Goal: Information Seeking & Learning: Learn about a topic

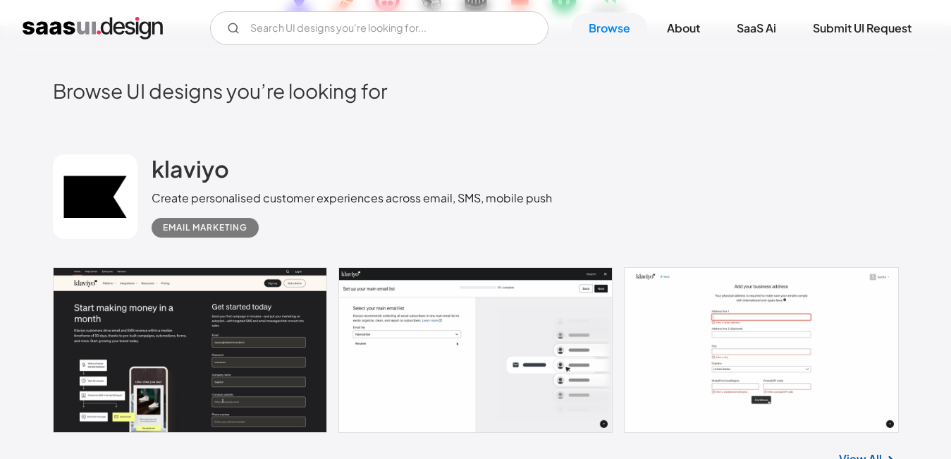
scroll to position [353, 0]
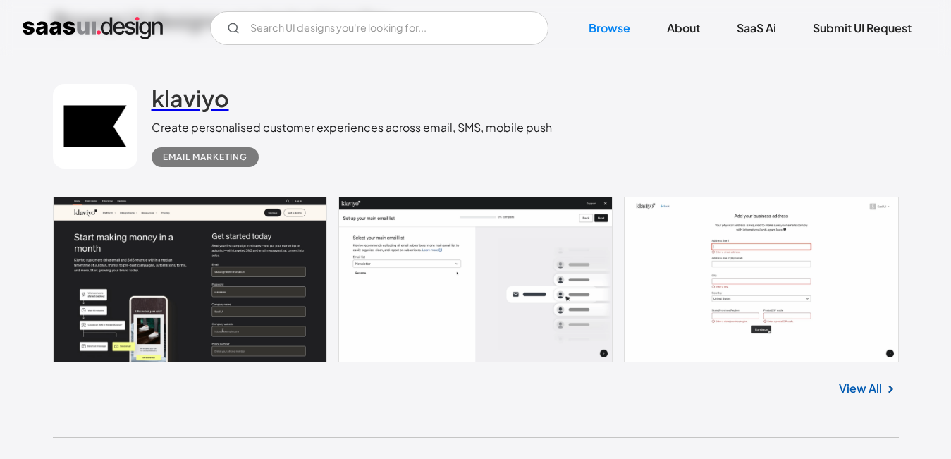
click at [200, 94] on h2 "klaviyo" at bounding box center [191, 98] width 78 height 28
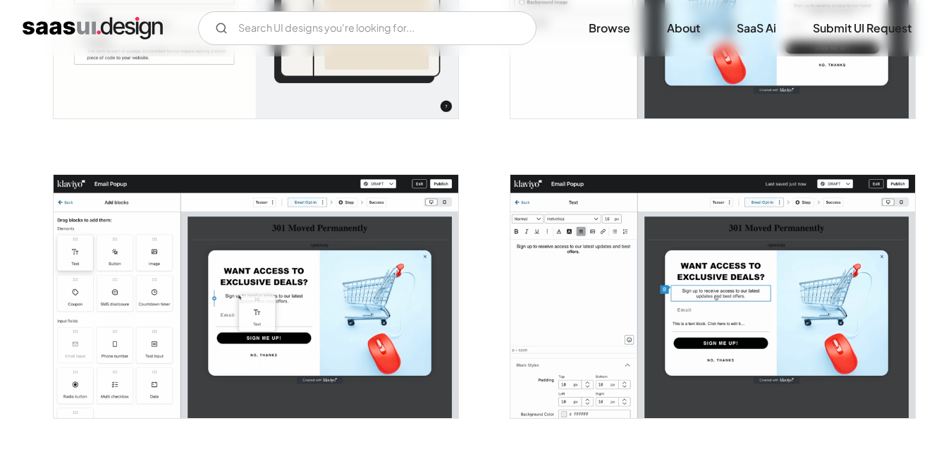
scroll to position [1058, 0]
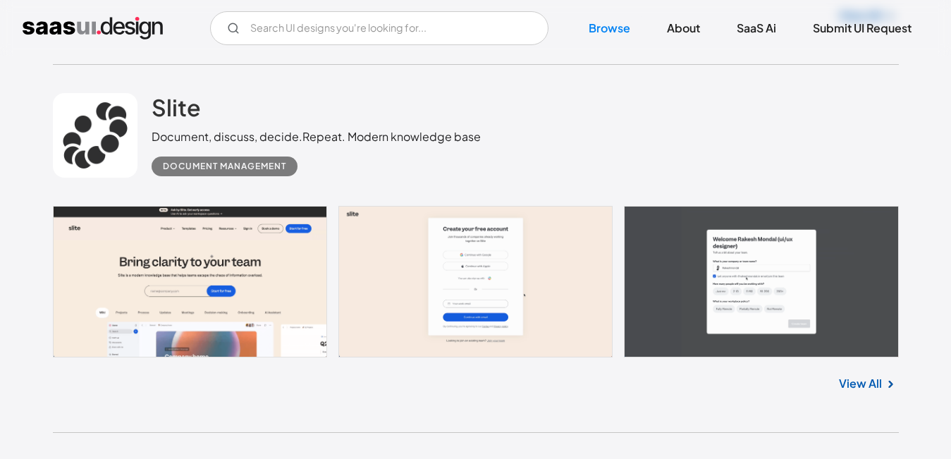
scroll to position [1502, 0]
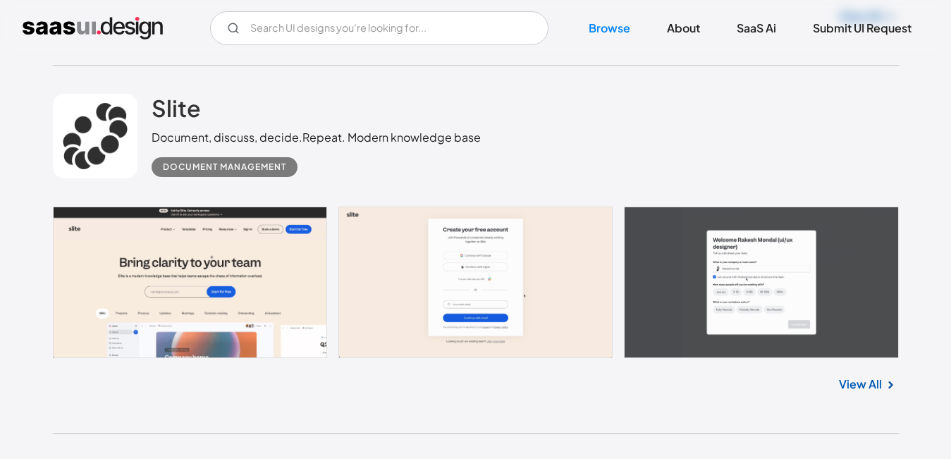
click at [209, 142] on div "Document, discuss, decide.Repeat. Modern knowledge base" at bounding box center [316, 137] width 329 height 17
click at [184, 125] on link "Slite" at bounding box center [176, 111] width 49 height 35
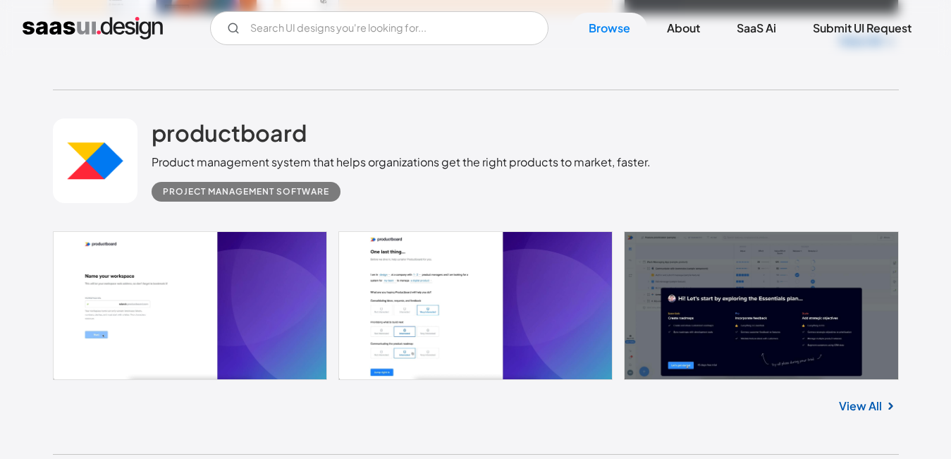
scroll to position [1854, 0]
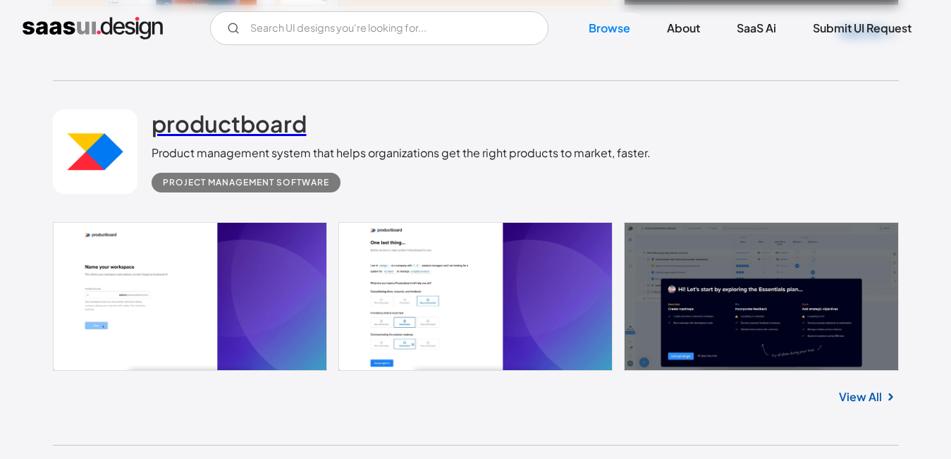
click at [200, 125] on h2 "productboard" at bounding box center [229, 123] width 155 height 28
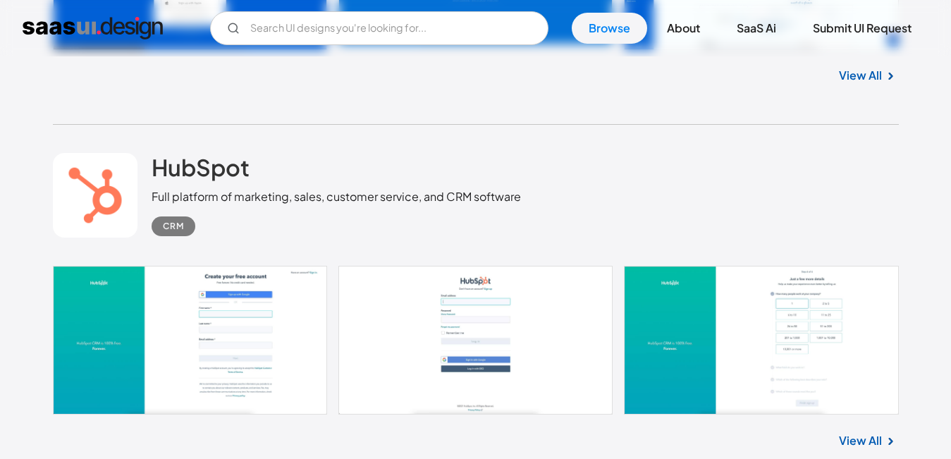
scroll to position [2559, 0]
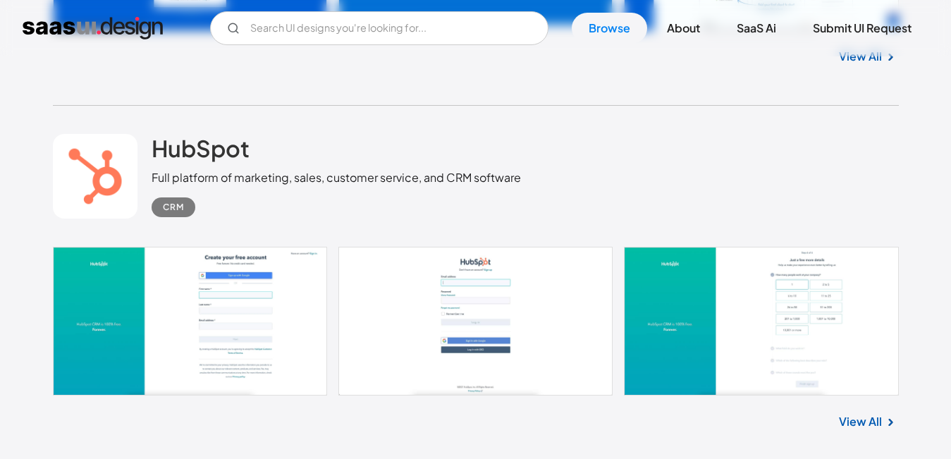
click at [163, 159] on h2 "HubSpot" at bounding box center [201, 148] width 98 height 28
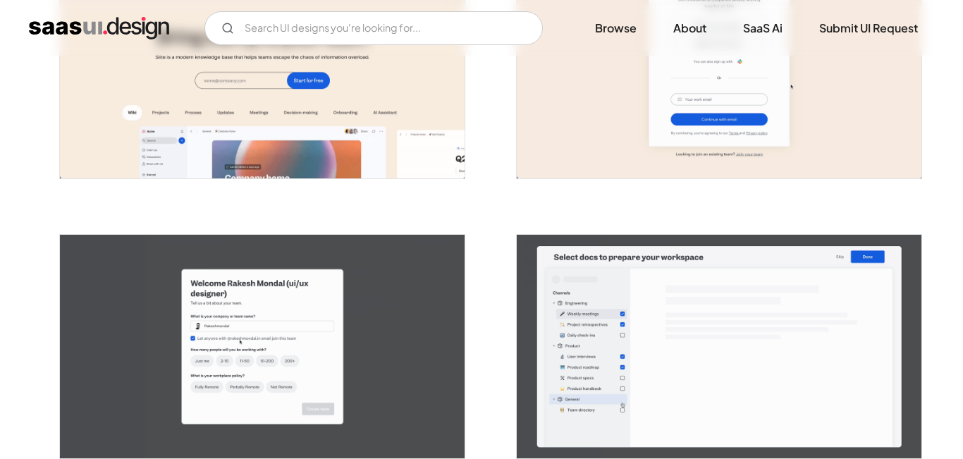
scroll to position [353, 0]
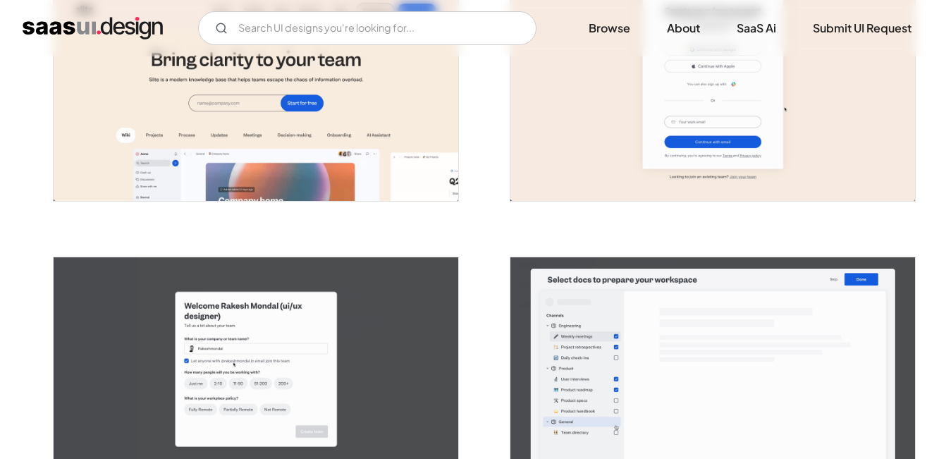
click at [178, 146] on img "open lightbox" at bounding box center [256, 88] width 405 height 223
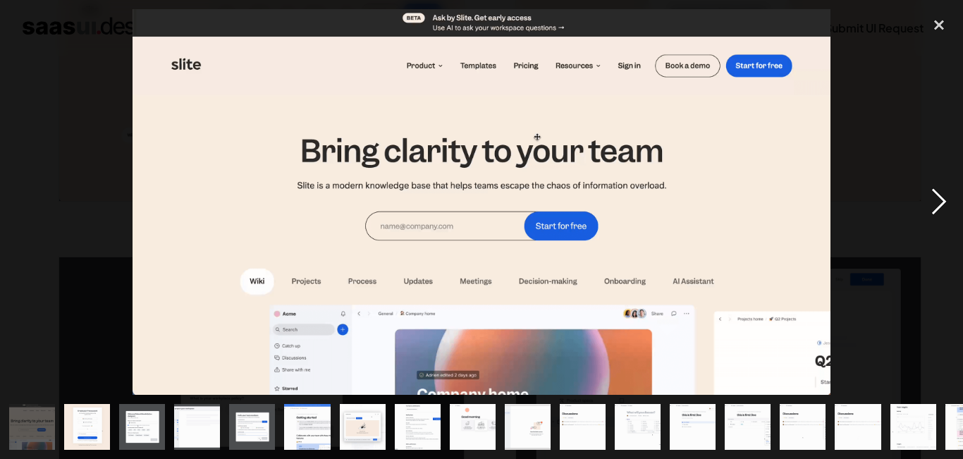
click at [948, 212] on div "next image" at bounding box center [939, 202] width 48 height 386
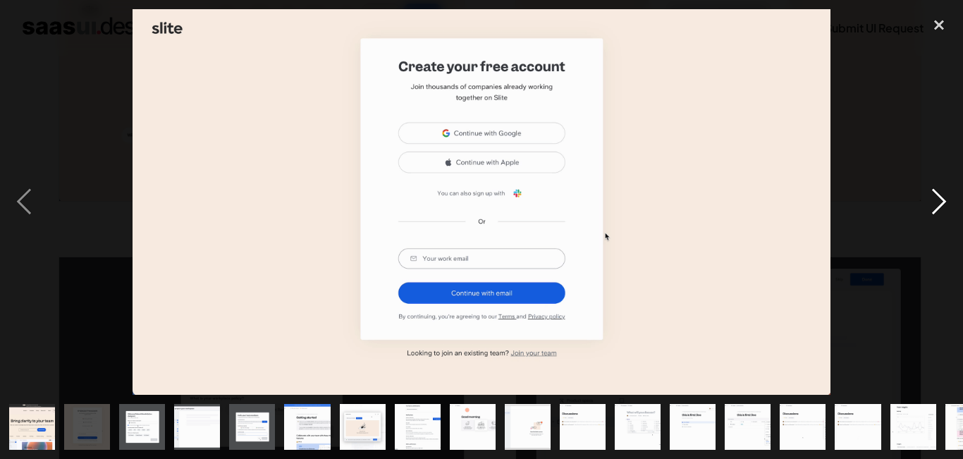
click at [948, 212] on div "next image" at bounding box center [939, 202] width 48 height 386
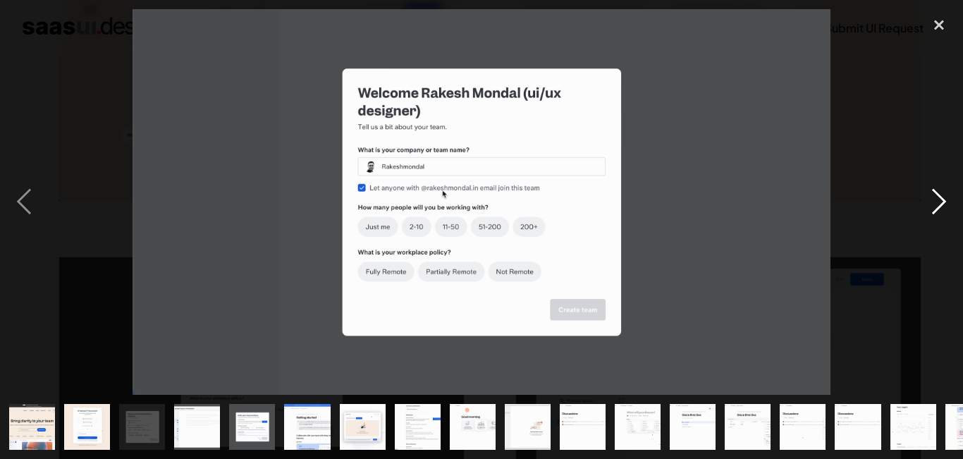
click at [940, 214] on div "next image" at bounding box center [939, 202] width 48 height 386
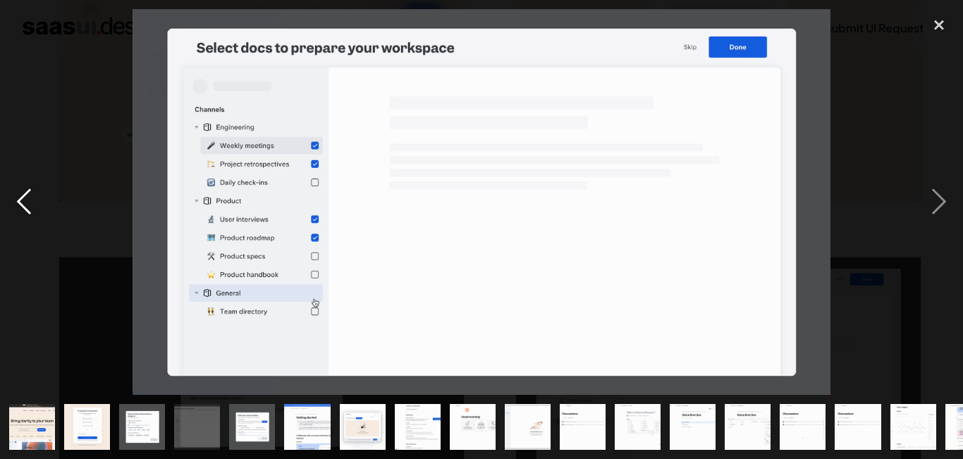
click at [18, 186] on div "previous image" at bounding box center [24, 202] width 48 height 386
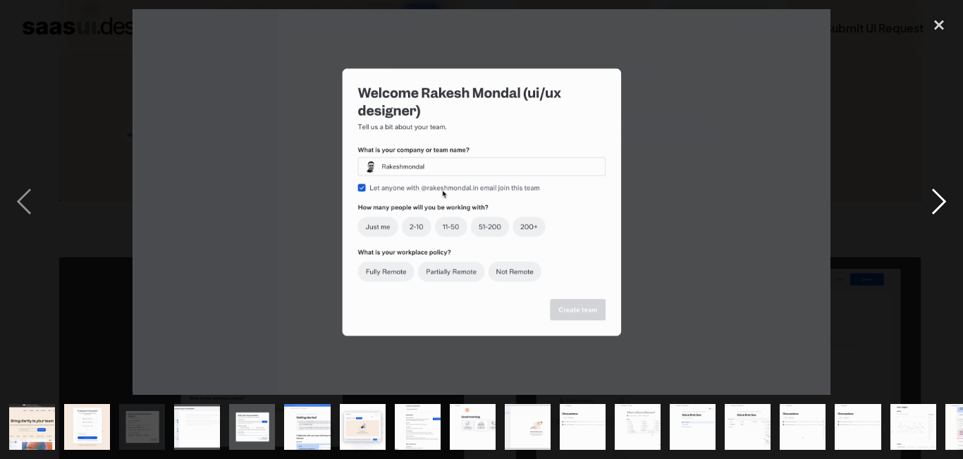
click at [931, 190] on div "next image" at bounding box center [939, 202] width 48 height 386
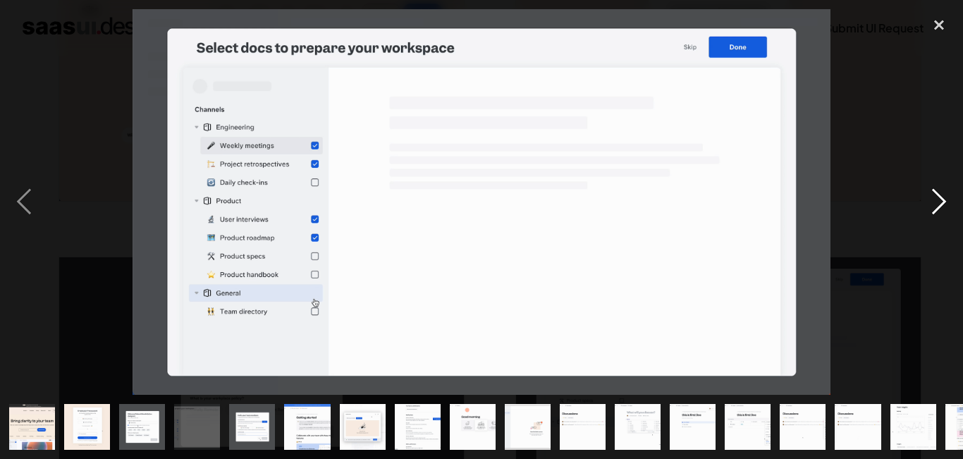
click at [931, 190] on div "next image" at bounding box center [939, 202] width 48 height 386
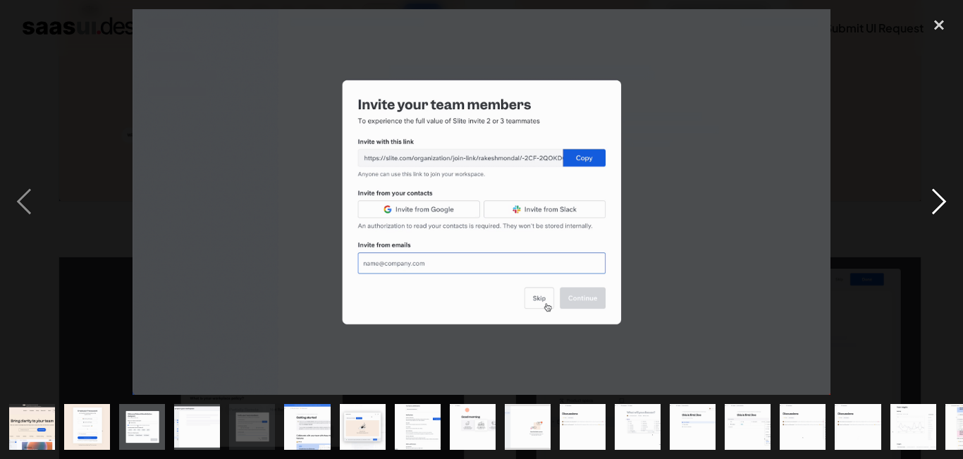
click at [931, 191] on div "next image" at bounding box center [939, 202] width 48 height 386
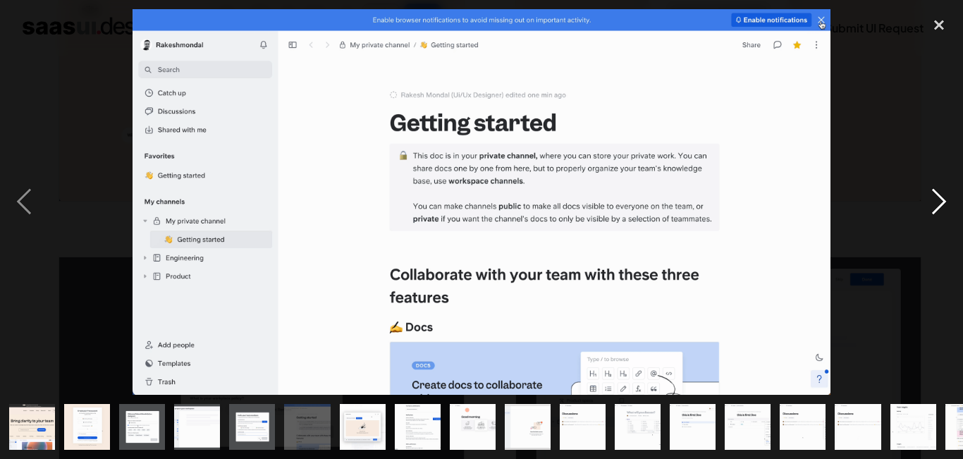
click at [930, 196] on div "next image" at bounding box center [939, 202] width 48 height 386
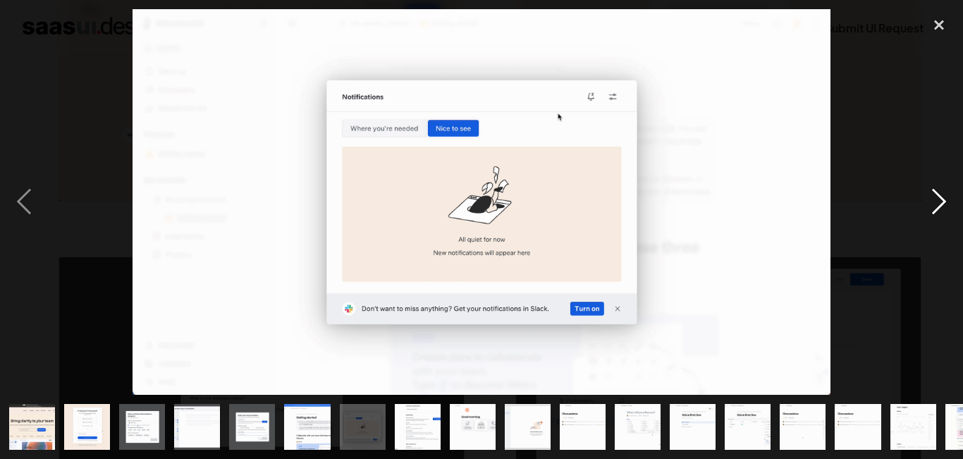
click at [930, 196] on div "next image" at bounding box center [939, 202] width 48 height 386
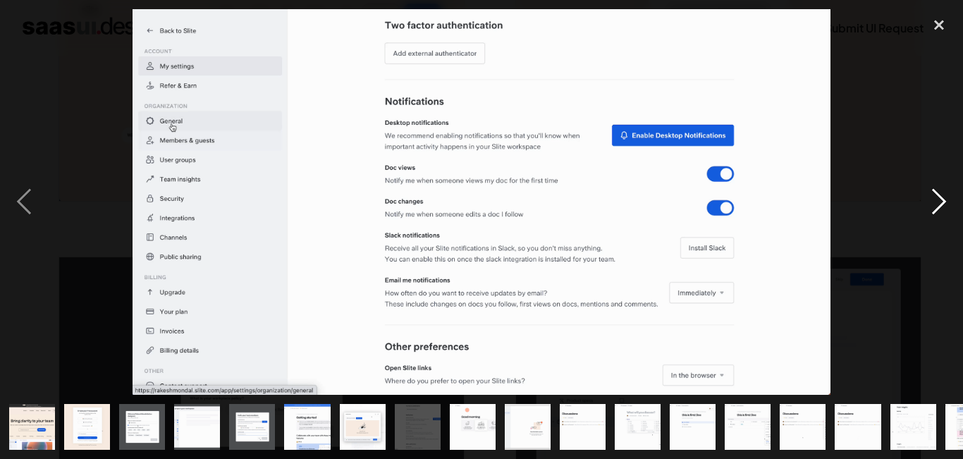
click at [930, 196] on div "next image" at bounding box center [939, 202] width 48 height 386
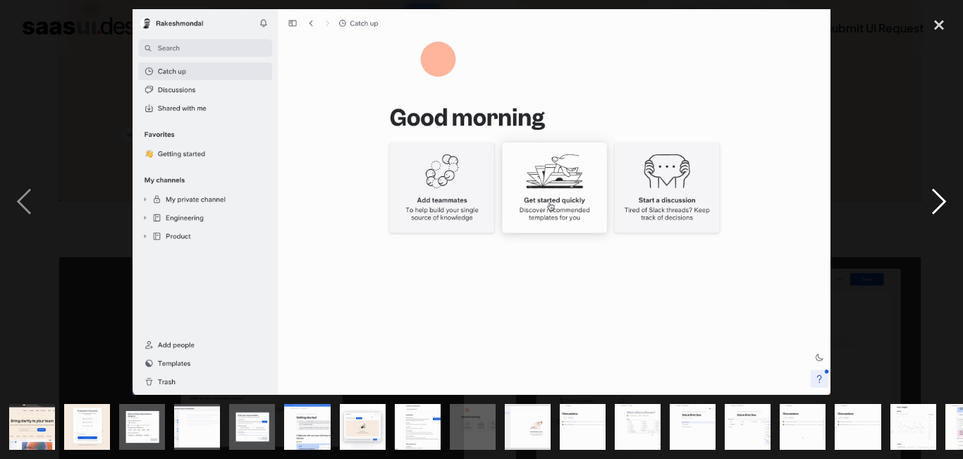
click at [930, 196] on div "next image" at bounding box center [939, 202] width 48 height 386
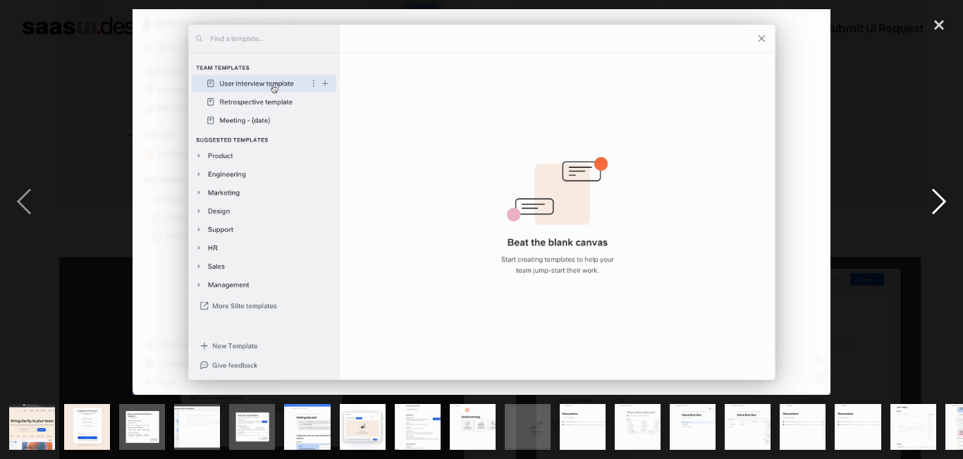
click at [930, 196] on div "next image" at bounding box center [939, 202] width 48 height 386
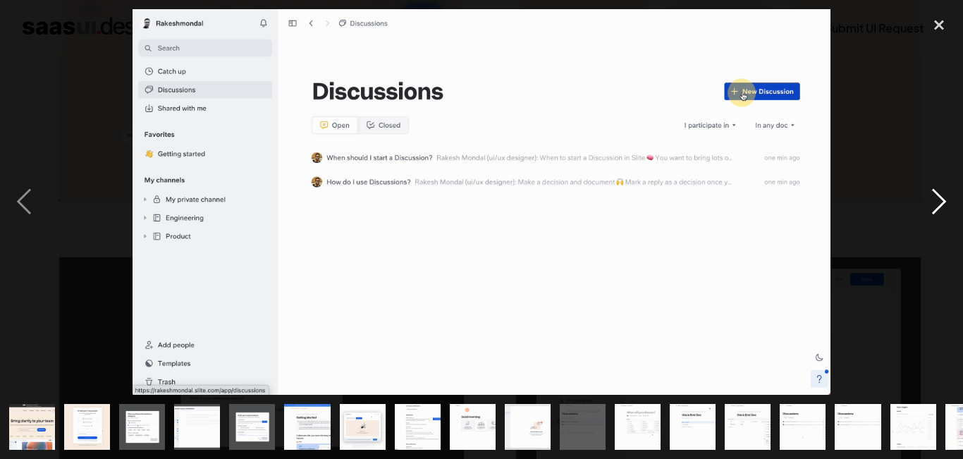
click at [930, 196] on div "next image" at bounding box center [939, 202] width 48 height 386
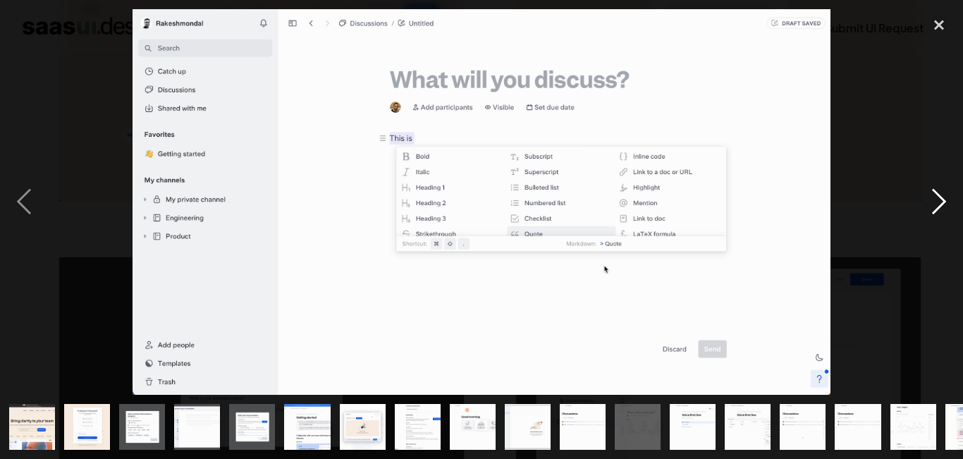
click at [930, 196] on div "next image" at bounding box center [939, 202] width 48 height 386
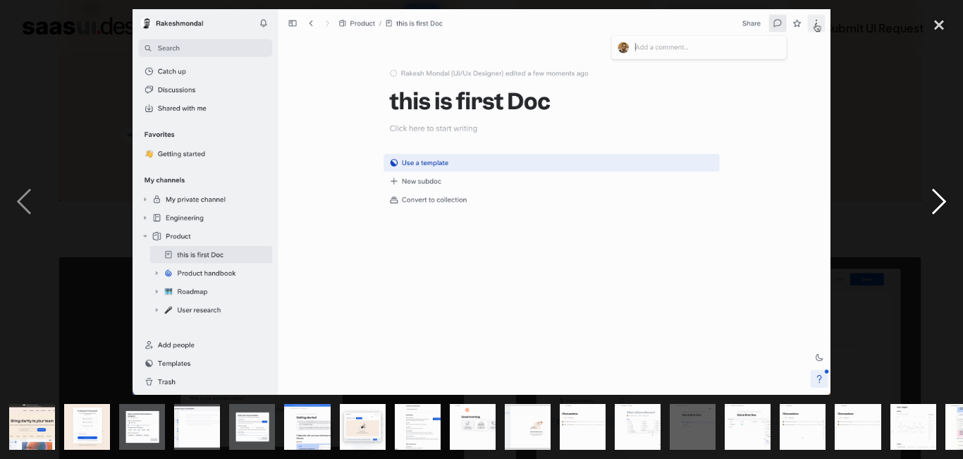
click at [930, 196] on div "next image" at bounding box center [939, 202] width 48 height 386
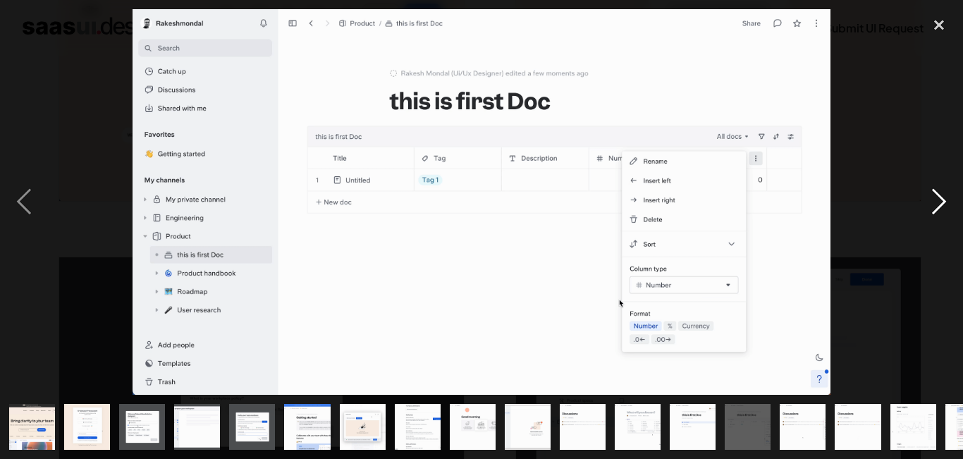
click at [930, 196] on div "next image" at bounding box center [939, 202] width 48 height 386
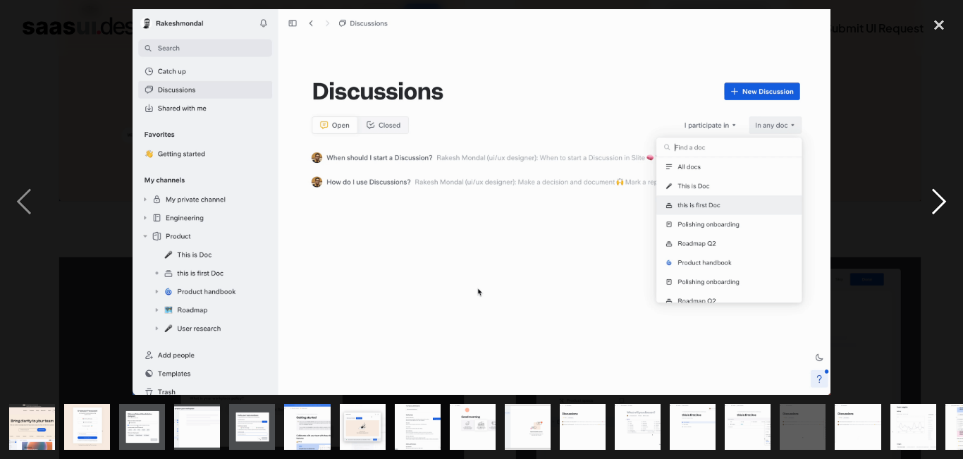
click at [930, 196] on div "next image" at bounding box center [939, 202] width 48 height 386
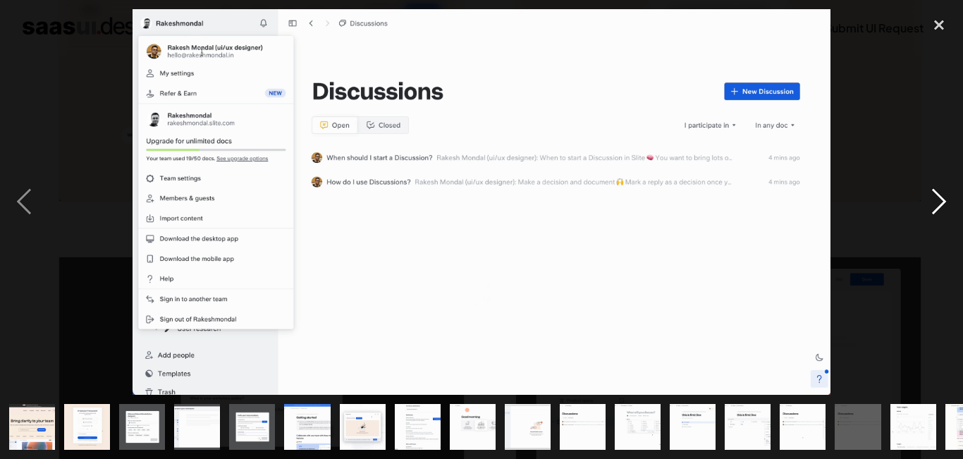
click at [930, 196] on div "next image" at bounding box center [939, 202] width 48 height 386
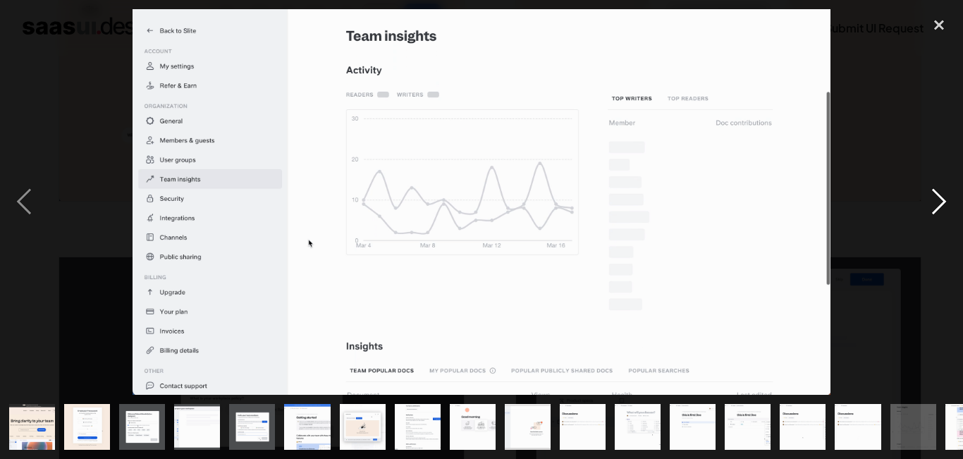
click at [930, 196] on div "next image" at bounding box center [939, 202] width 48 height 386
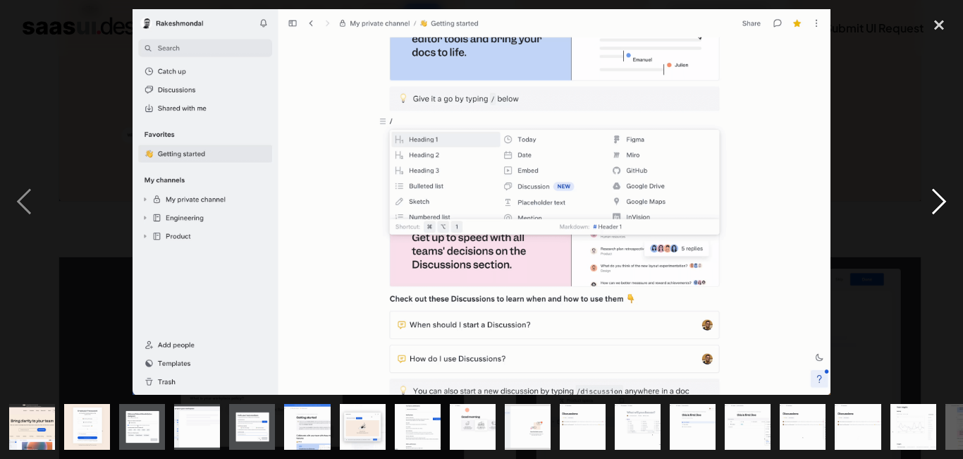
click at [930, 196] on div "next image" at bounding box center [939, 202] width 48 height 386
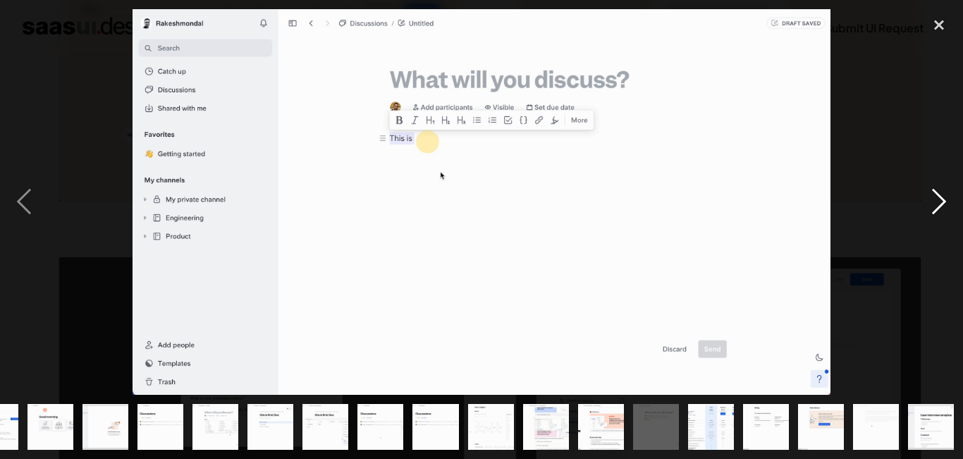
click at [930, 196] on div "next image" at bounding box center [939, 202] width 48 height 386
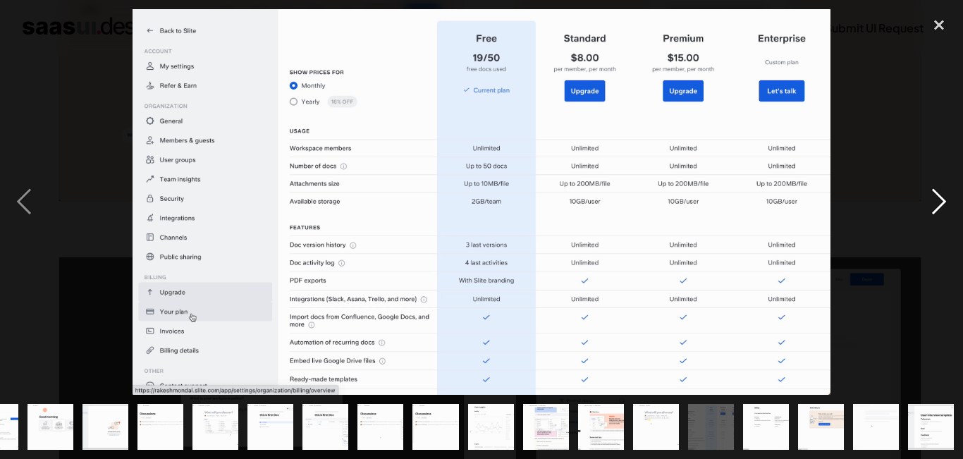
click at [930, 196] on div "next image" at bounding box center [939, 202] width 48 height 386
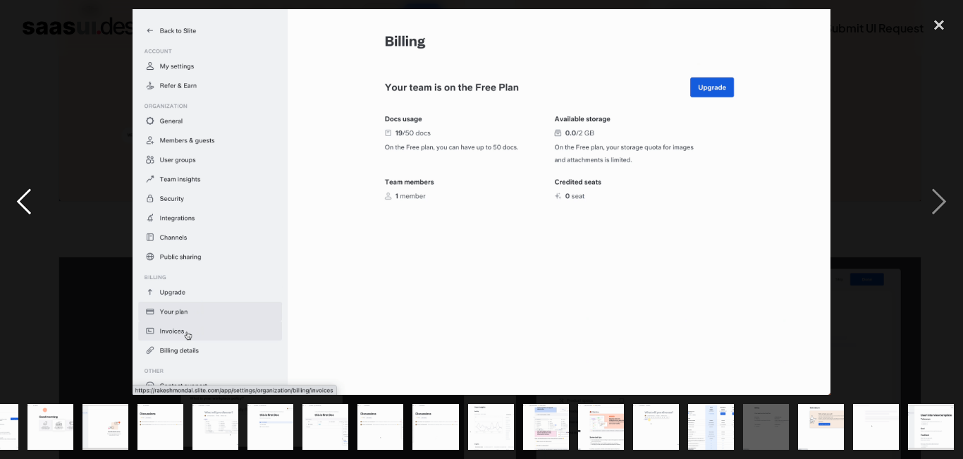
click at [15, 196] on div "previous image" at bounding box center [24, 202] width 48 height 386
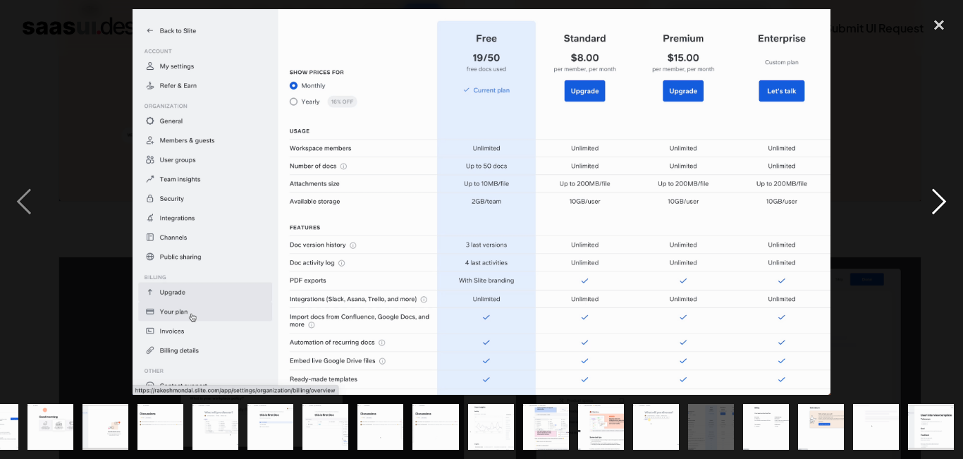
click at [956, 207] on div "next image" at bounding box center [939, 202] width 48 height 386
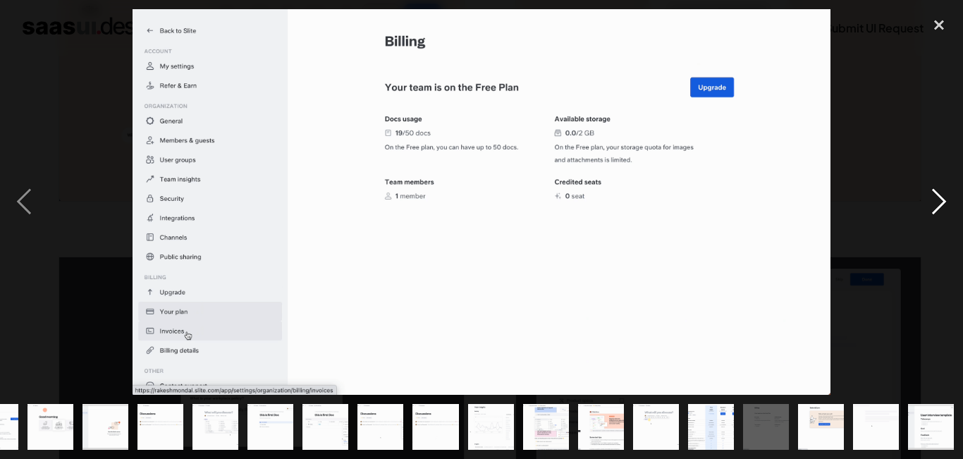
click at [956, 207] on div "next image" at bounding box center [939, 202] width 48 height 386
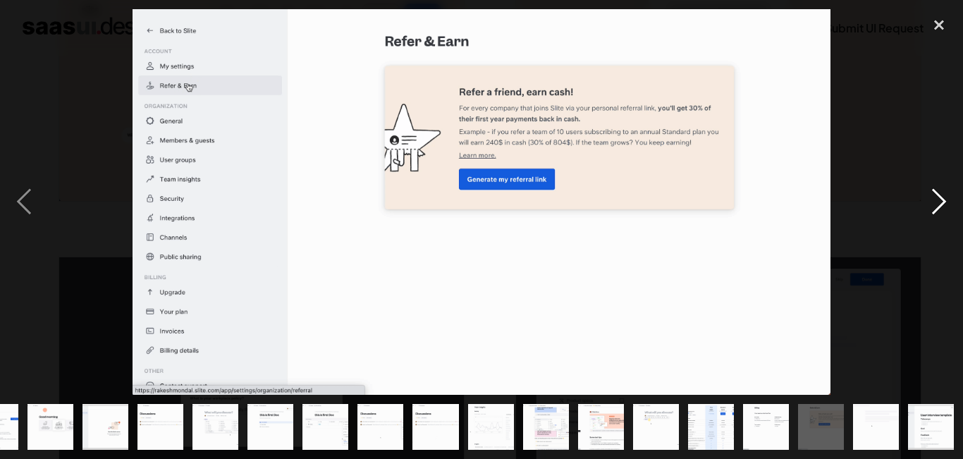
click at [956, 207] on div "next image" at bounding box center [939, 202] width 48 height 386
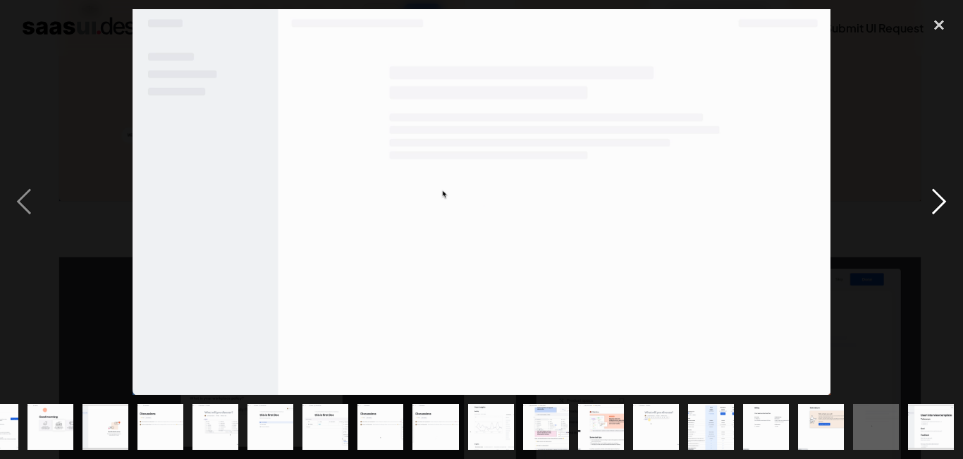
click at [938, 208] on div "next image" at bounding box center [939, 202] width 48 height 386
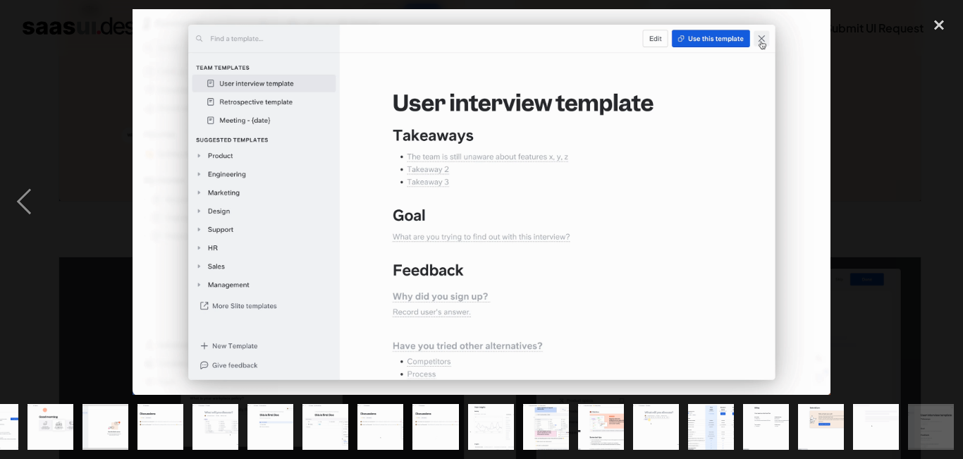
click at [938, 208] on div "next image" at bounding box center [939, 202] width 48 height 386
click at [955, 18] on div "close lightbox" at bounding box center [939, 24] width 48 height 31
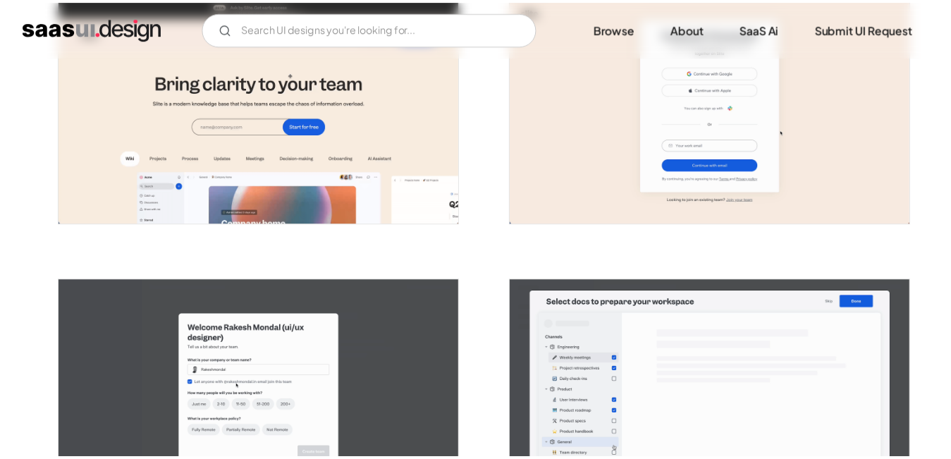
scroll to position [0, 0]
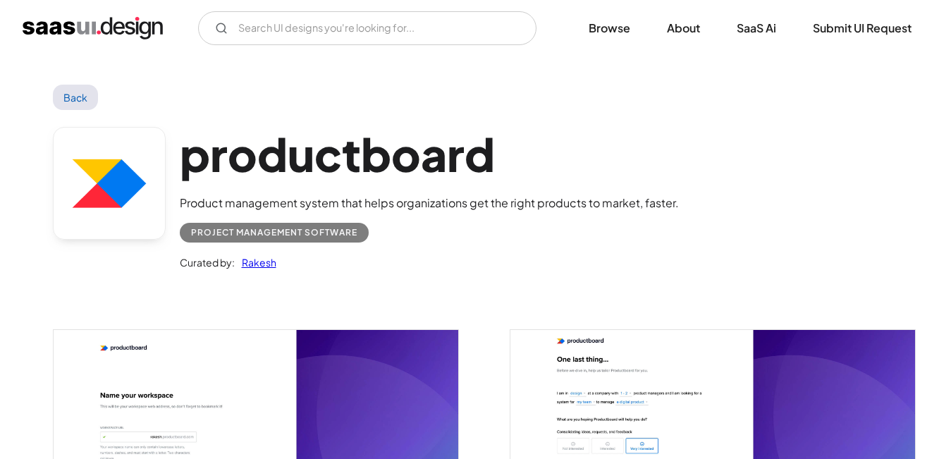
click at [213, 357] on img "open lightbox" at bounding box center [256, 439] width 405 height 218
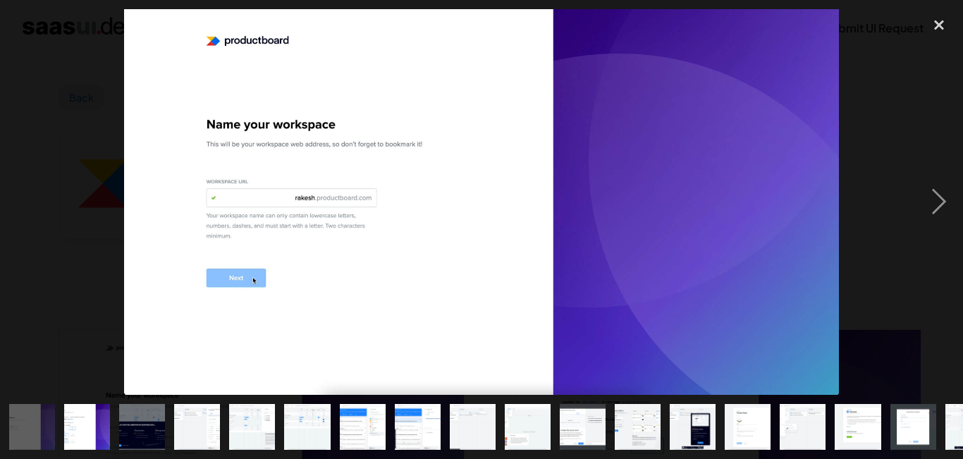
click at [95, 178] on div at bounding box center [481, 202] width 963 height 386
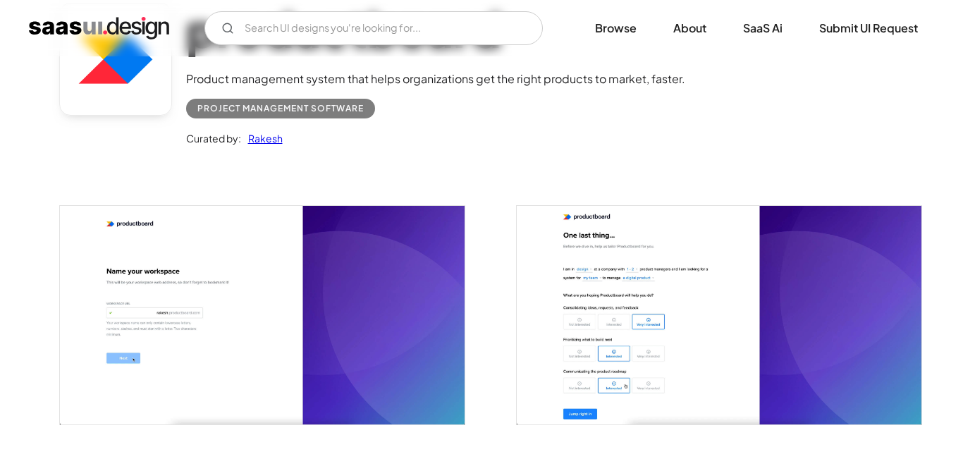
scroll to position [159, 0]
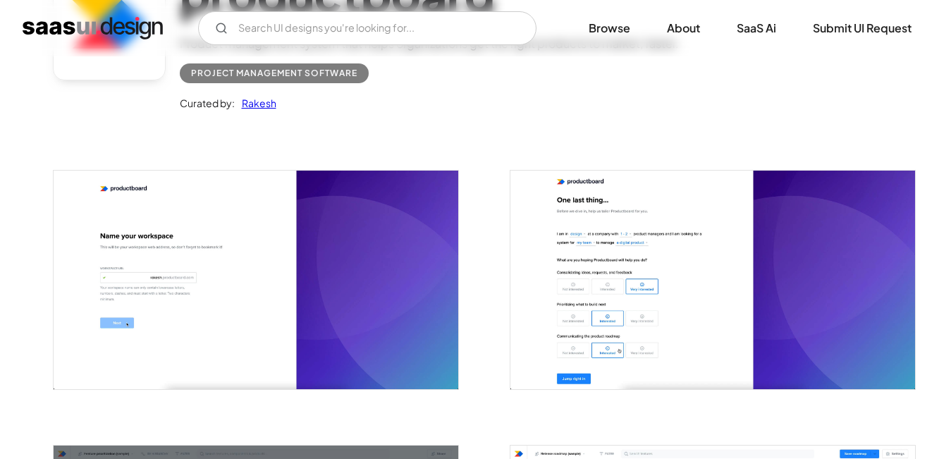
click at [298, 283] on img "open lightbox" at bounding box center [256, 280] width 405 height 218
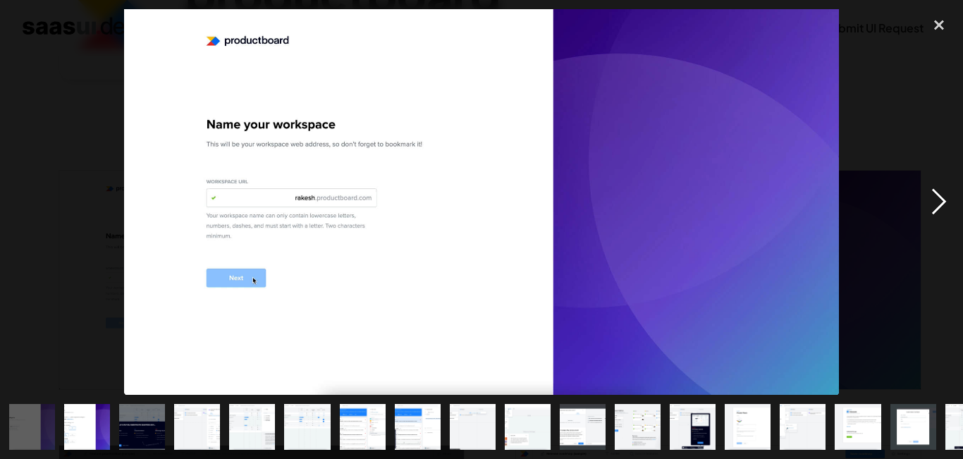
click at [928, 185] on div "next image" at bounding box center [939, 202] width 48 height 386
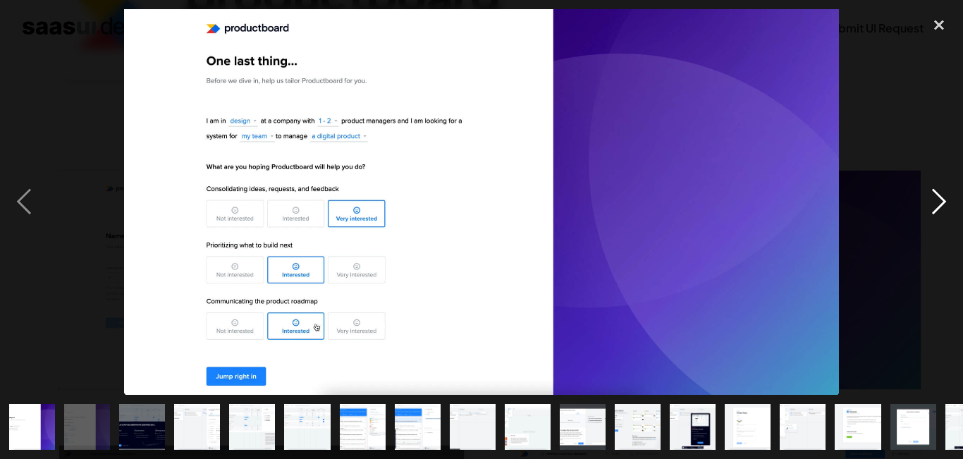
click at [928, 185] on div "next image" at bounding box center [939, 202] width 48 height 386
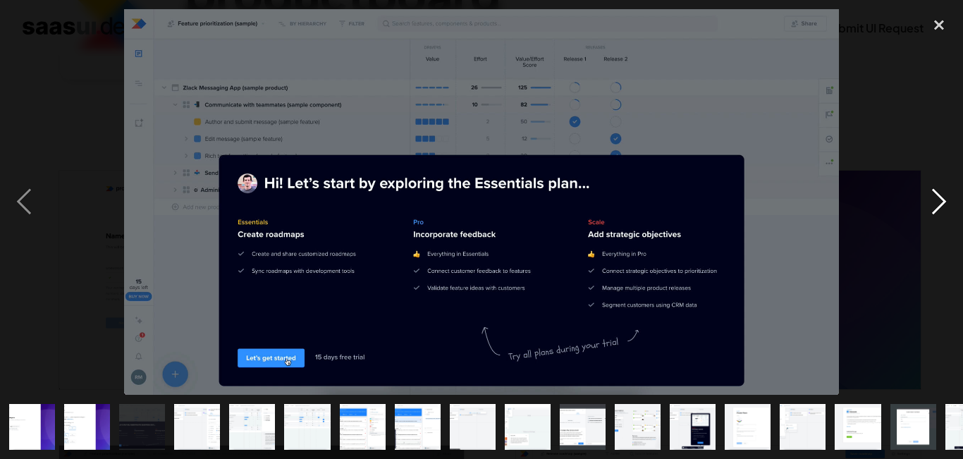
click at [940, 200] on div "next image" at bounding box center [939, 202] width 48 height 386
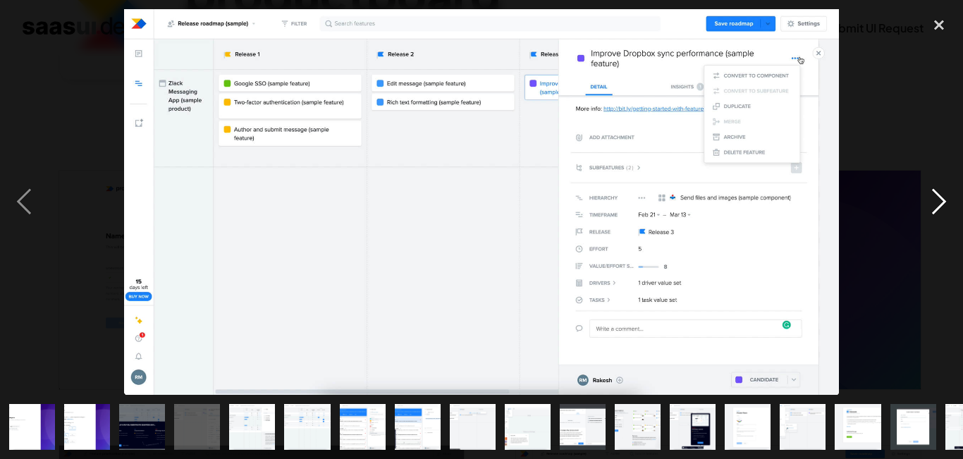
click at [940, 200] on div "next image" at bounding box center [939, 202] width 48 height 386
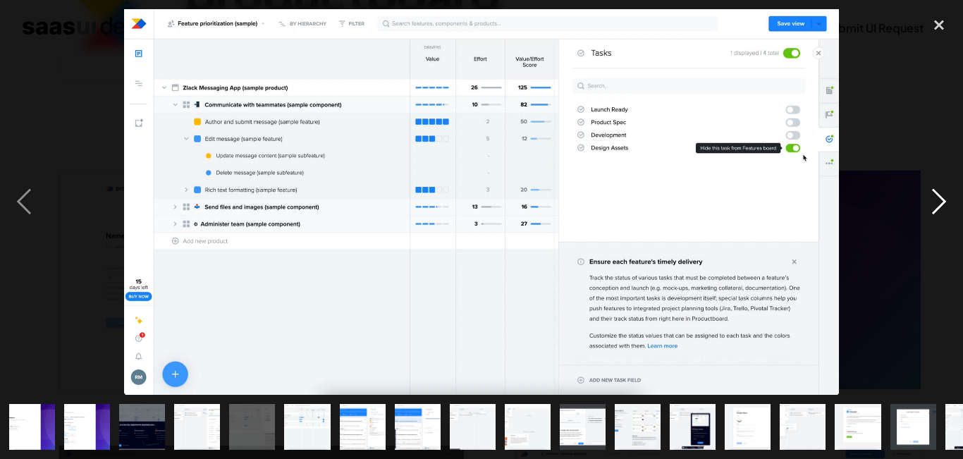
click at [940, 200] on div "next image" at bounding box center [939, 202] width 48 height 386
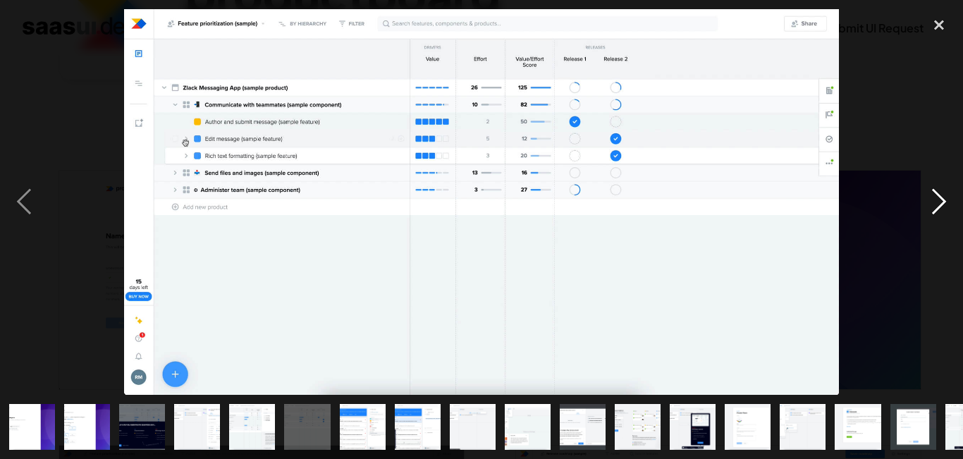
click at [940, 200] on div "next image" at bounding box center [939, 202] width 48 height 386
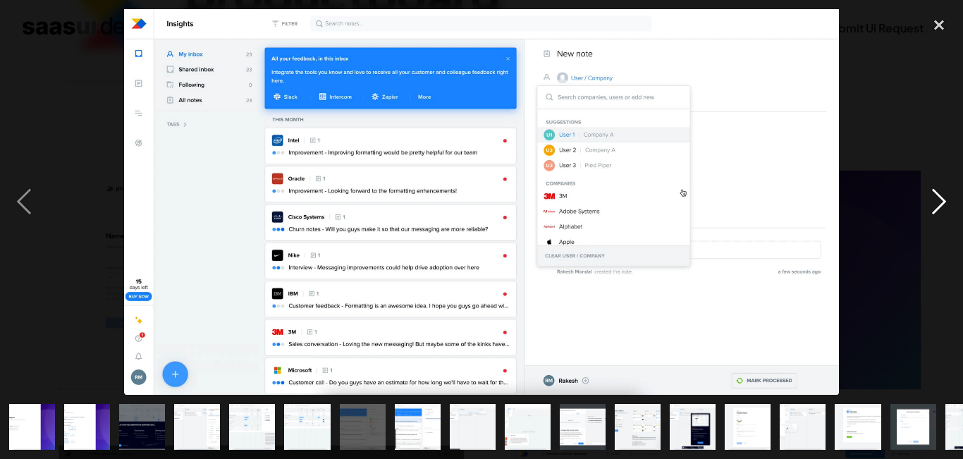
click at [940, 200] on div "next image" at bounding box center [939, 202] width 48 height 386
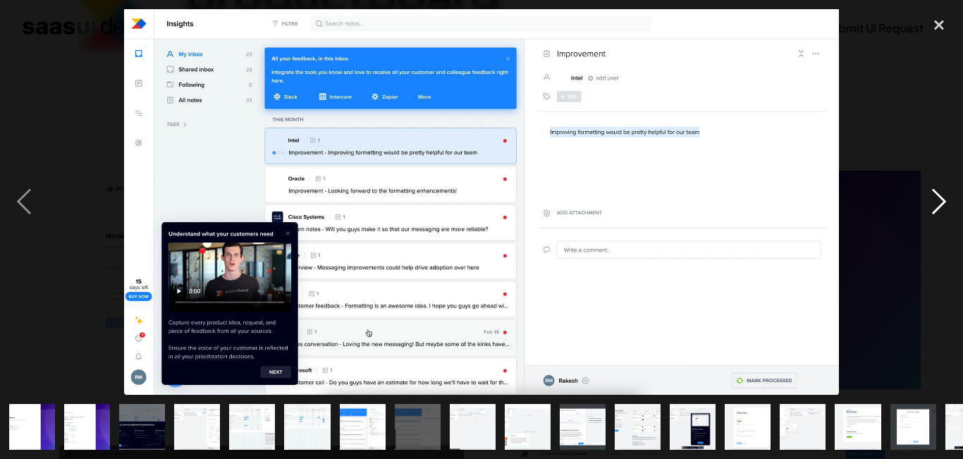
click at [940, 200] on div "next image" at bounding box center [939, 202] width 48 height 386
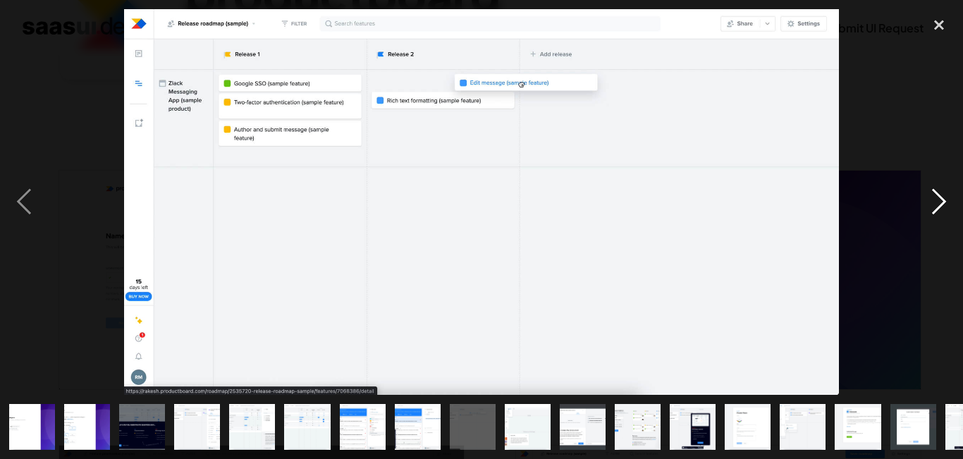
click at [940, 200] on div "next image" at bounding box center [939, 202] width 48 height 386
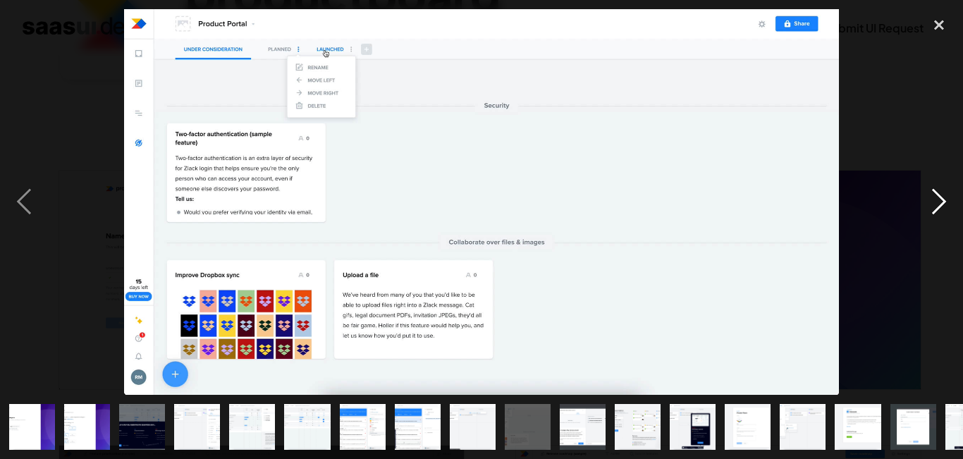
click at [940, 200] on div "next image" at bounding box center [939, 202] width 48 height 386
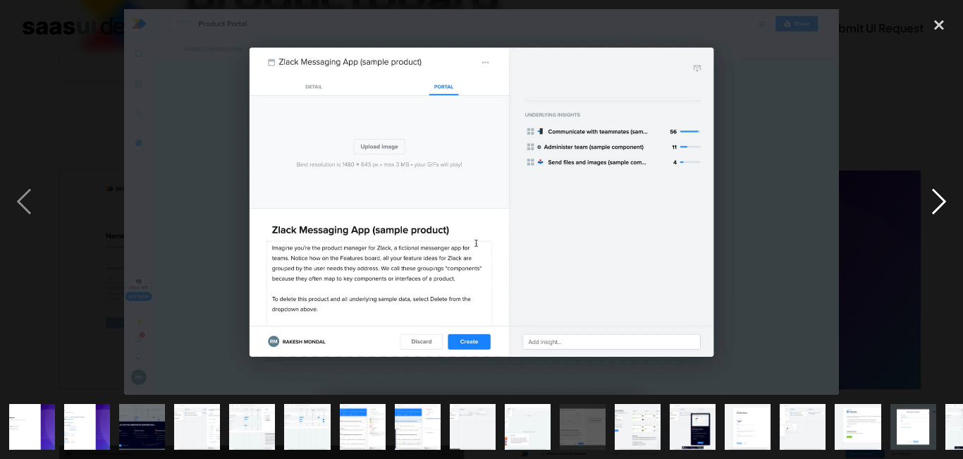
click at [940, 200] on div "next image" at bounding box center [939, 202] width 48 height 386
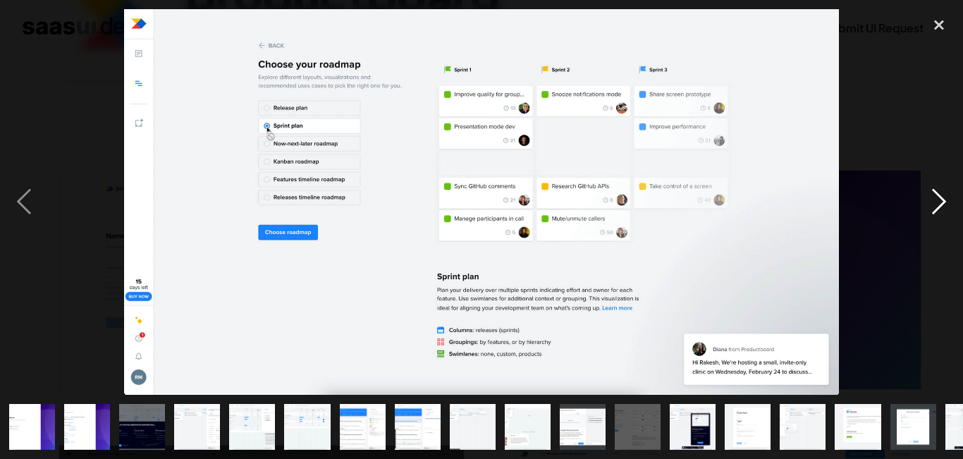
click at [940, 200] on div "next image" at bounding box center [939, 202] width 48 height 386
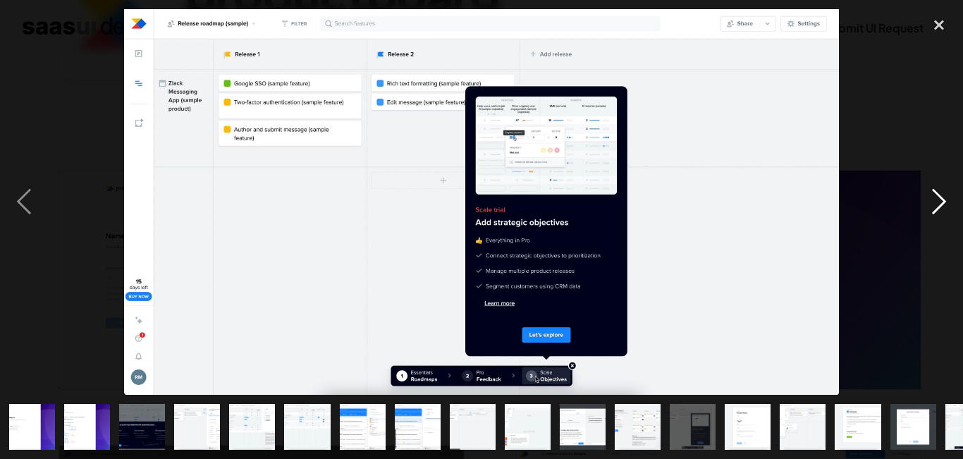
click at [940, 200] on div "next image" at bounding box center [939, 202] width 48 height 386
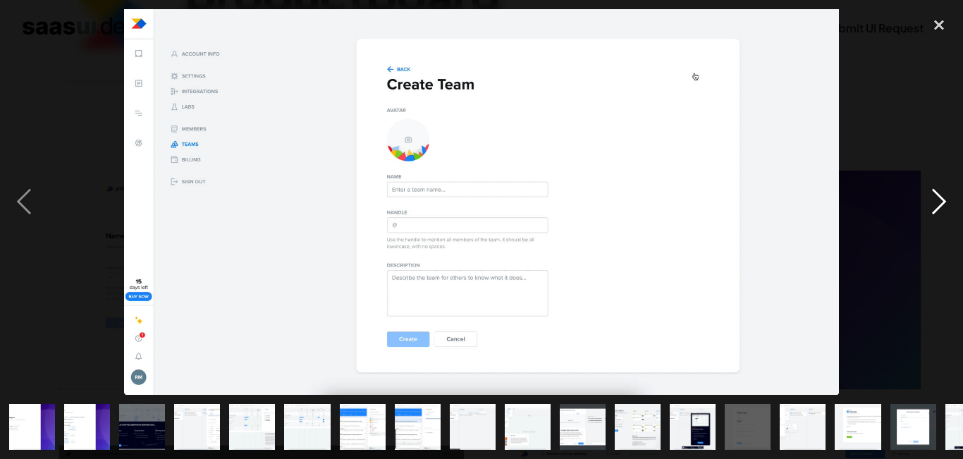
click at [940, 200] on div "next image" at bounding box center [939, 202] width 48 height 386
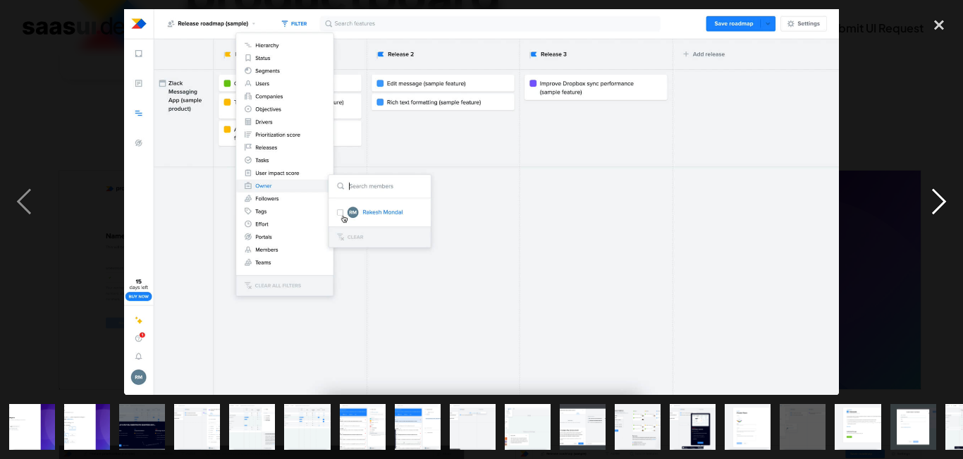
click at [940, 200] on div "next image" at bounding box center [939, 202] width 48 height 386
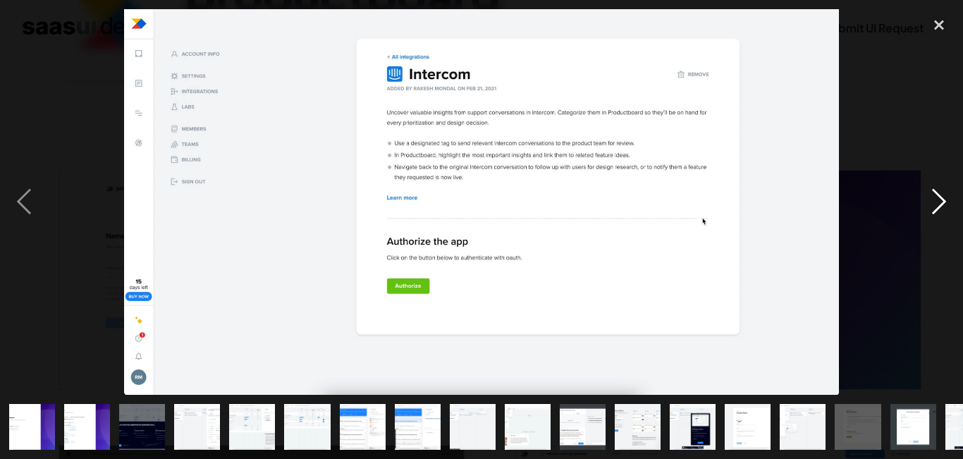
click at [940, 200] on div "next image" at bounding box center [939, 202] width 48 height 386
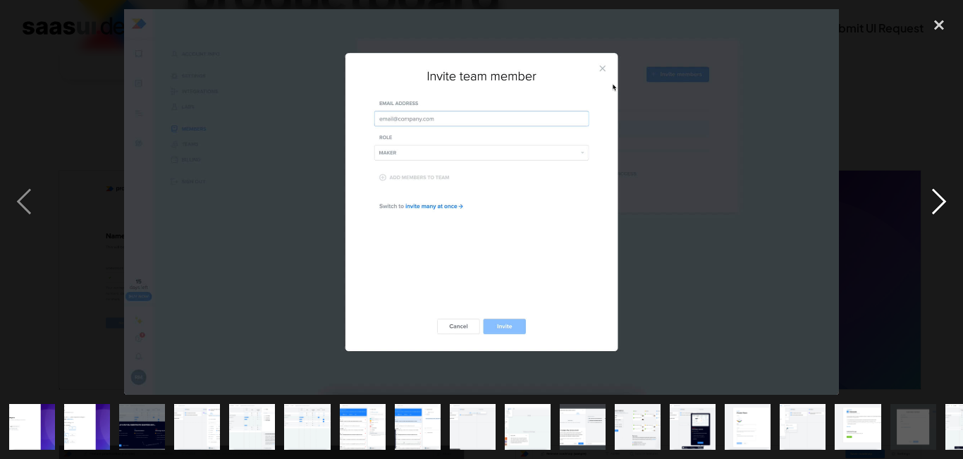
click at [940, 200] on div "next image" at bounding box center [939, 202] width 48 height 386
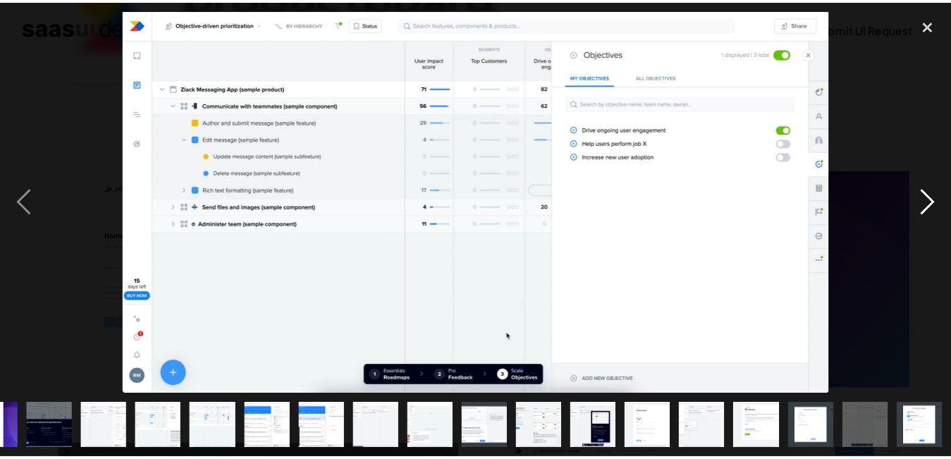
scroll to position [0, 92]
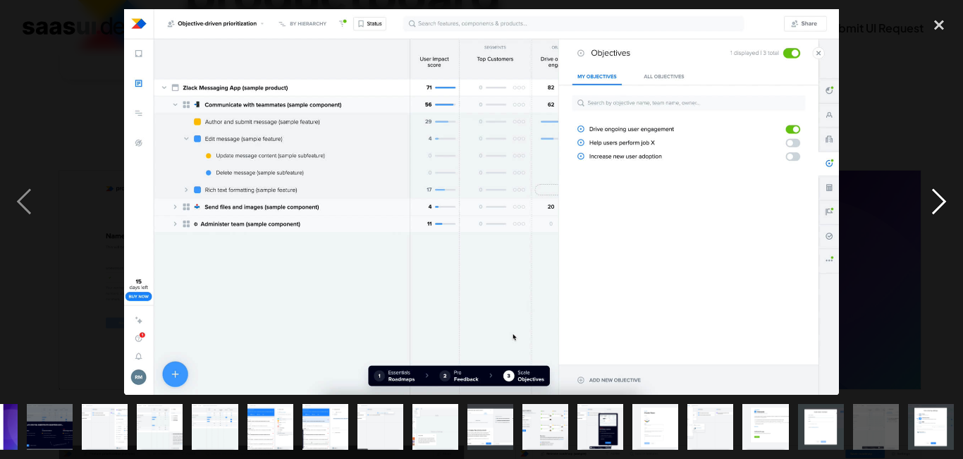
click at [940, 200] on div "next image" at bounding box center [939, 202] width 48 height 386
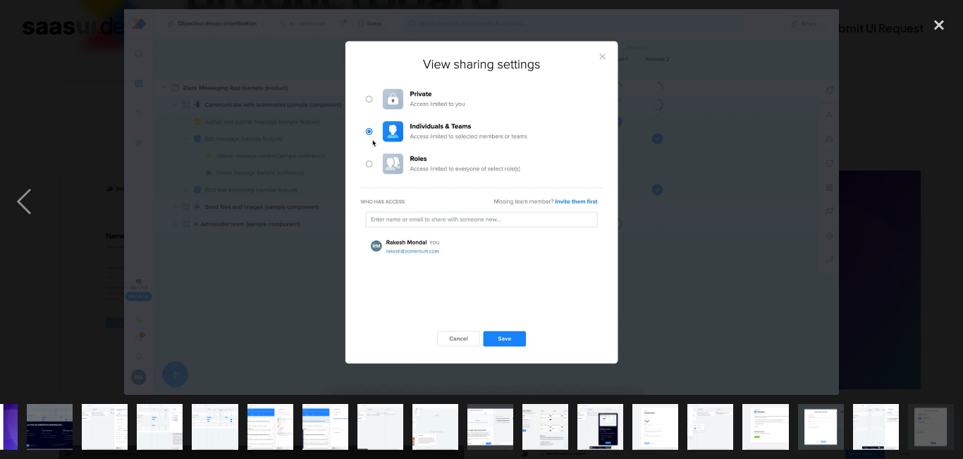
click at [940, 200] on div "next image" at bounding box center [939, 202] width 48 height 386
click at [943, 39] on div "close lightbox" at bounding box center [939, 24] width 48 height 31
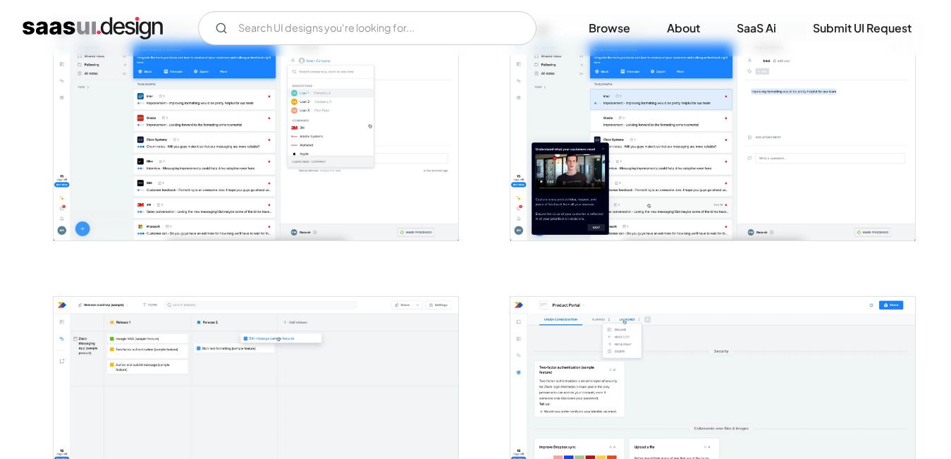
scroll to position [1217, 0]
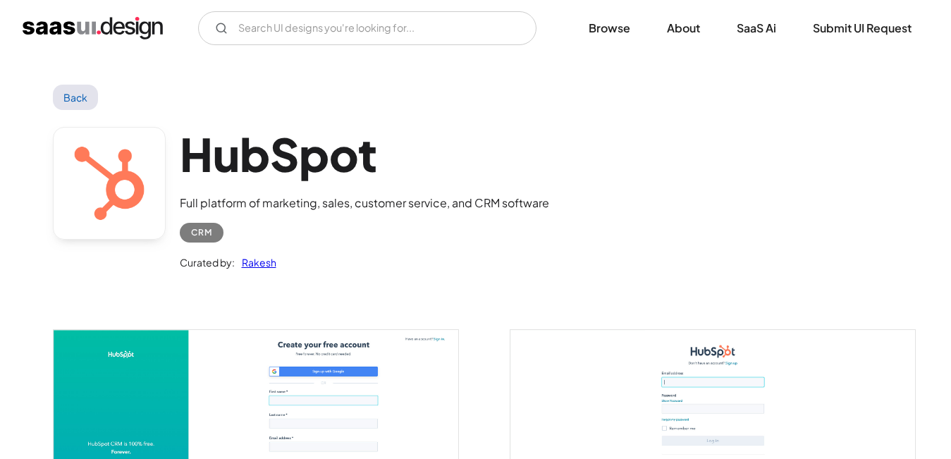
click at [166, 394] on img "open lightbox" at bounding box center [256, 439] width 405 height 218
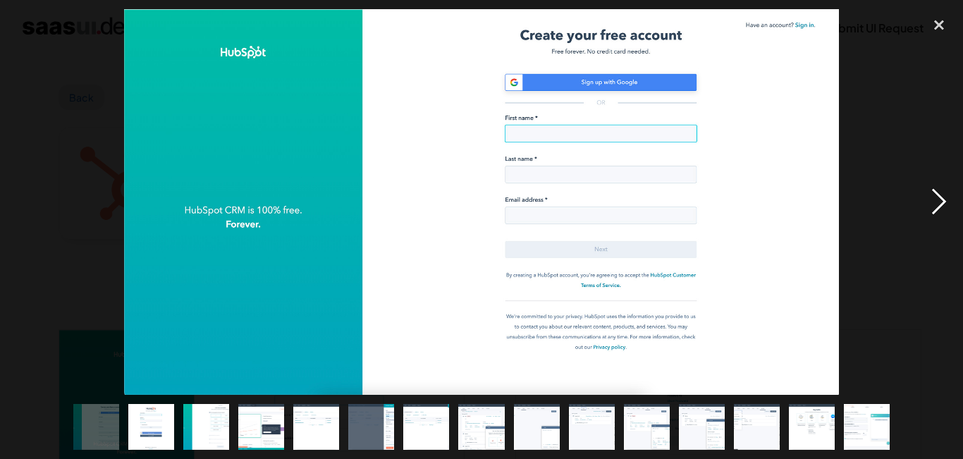
click at [931, 189] on div "next image" at bounding box center [939, 202] width 48 height 386
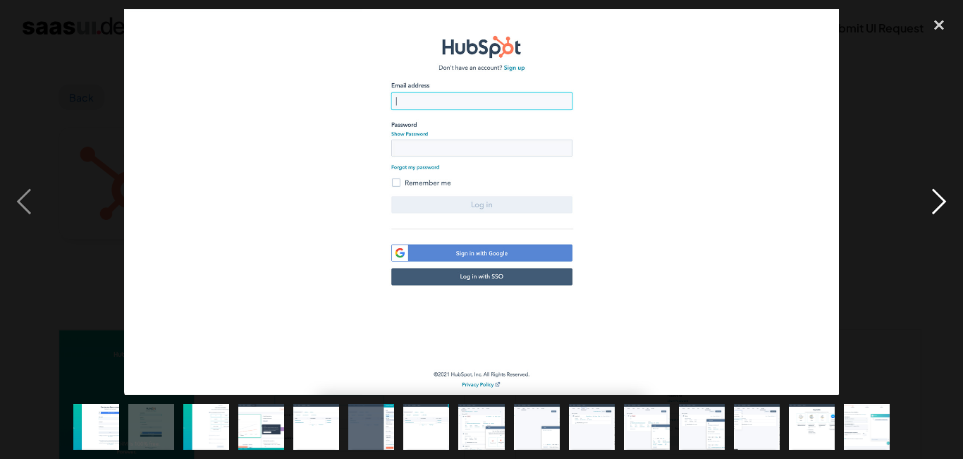
click at [932, 195] on div "next image" at bounding box center [939, 202] width 48 height 386
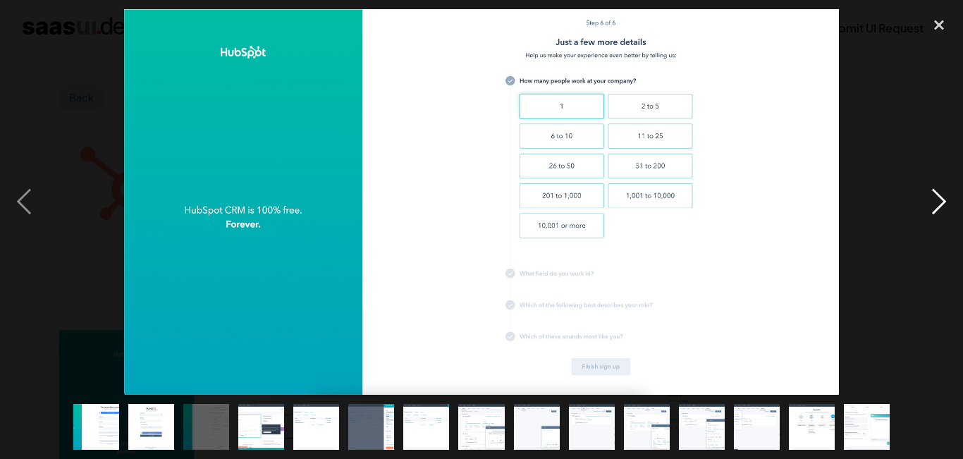
click at [936, 195] on div "next image" at bounding box center [939, 202] width 48 height 386
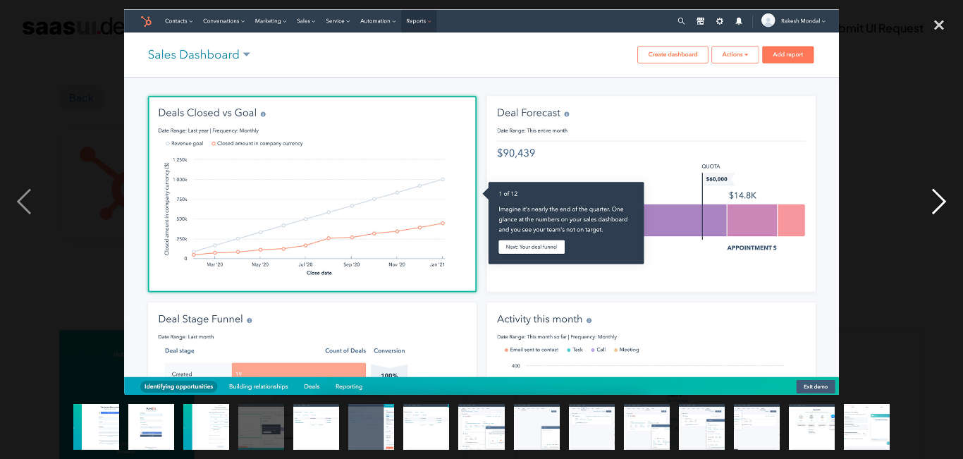
click at [936, 195] on div "next image" at bounding box center [939, 202] width 48 height 386
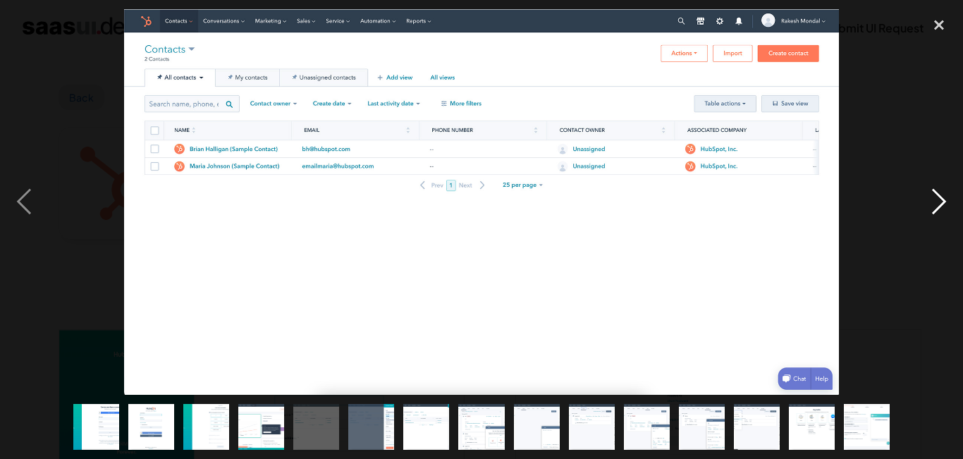
click at [936, 195] on div "next image" at bounding box center [939, 202] width 48 height 386
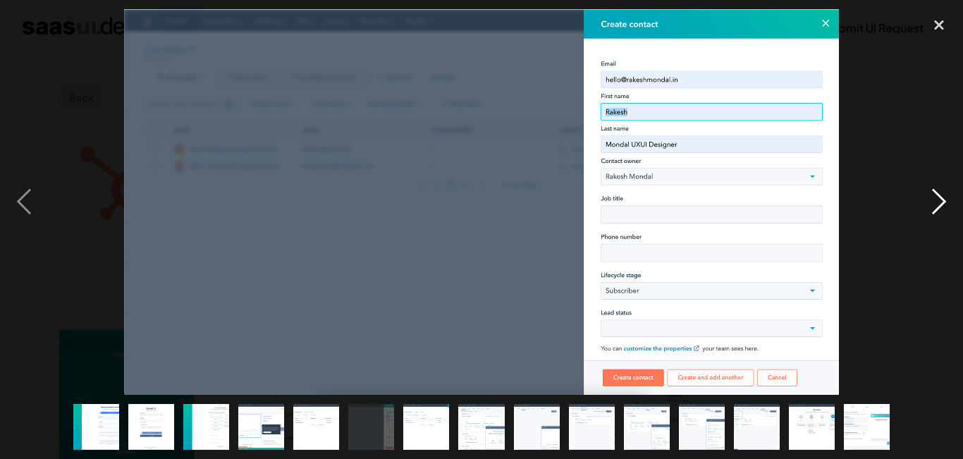
click at [936, 195] on div "next image" at bounding box center [939, 202] width 48 height 386
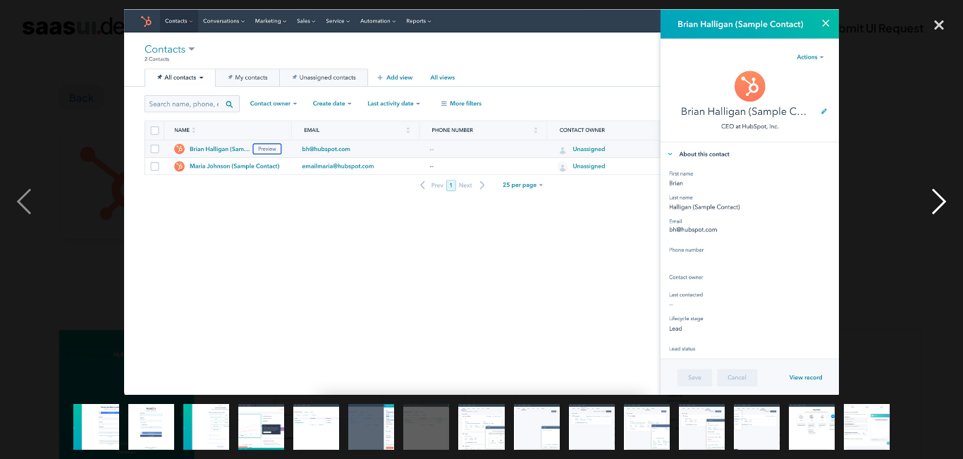
click at [936, 195] on div "next image" at bounding box center [939, 202] width 48 height 386
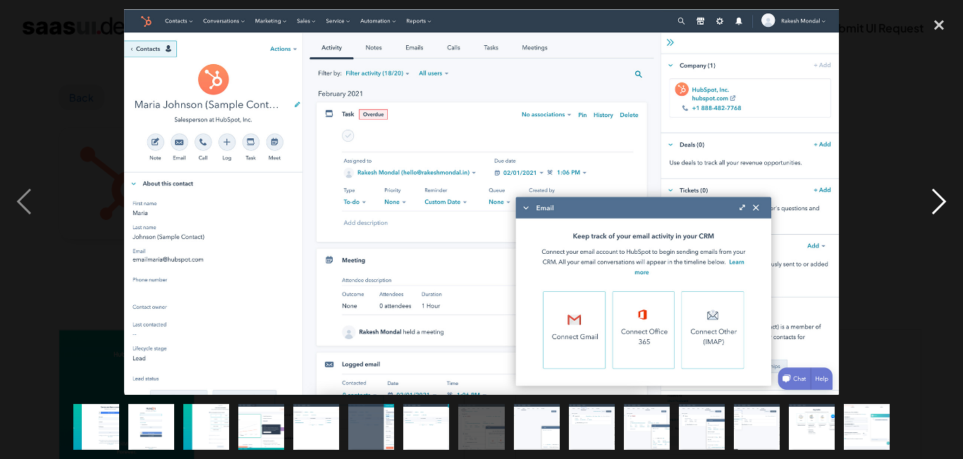
click at [936, 195] on div "next image" at bounding box center [939, 202] width 48 height 386
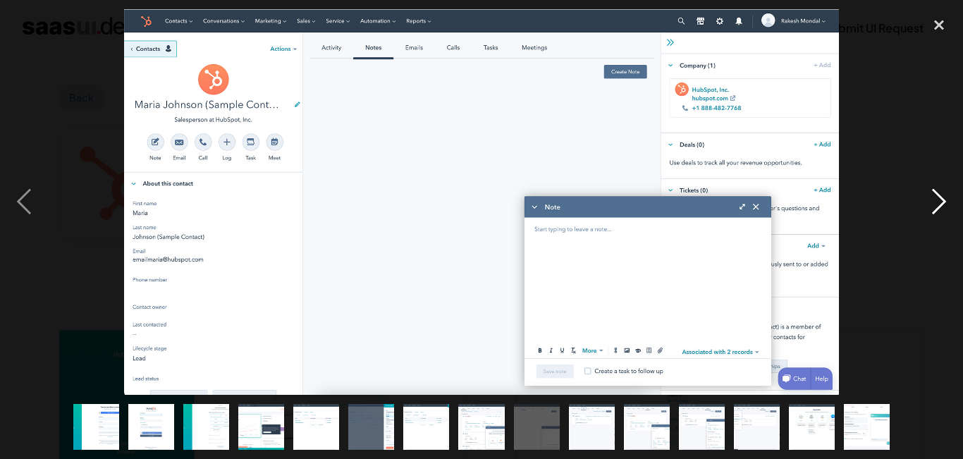
click at [922, 211] on div "next image" at bounding box center [939, 202] width 48 height 386
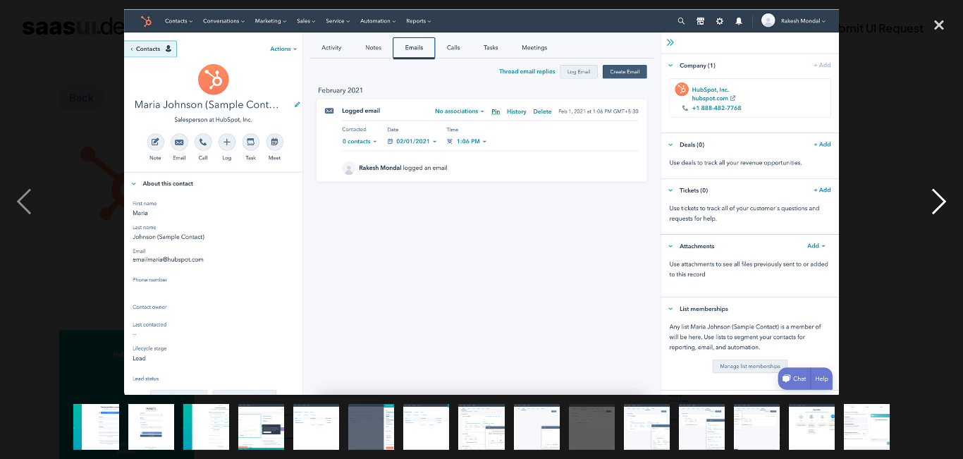
drag, startPoint x: 922, startPoint y: 211, endPoint x: 939, endPoint y: 214, distance: 17.2
click at [939, 214] on div "next image" at bounding box center [939, 202] width 48 height 386
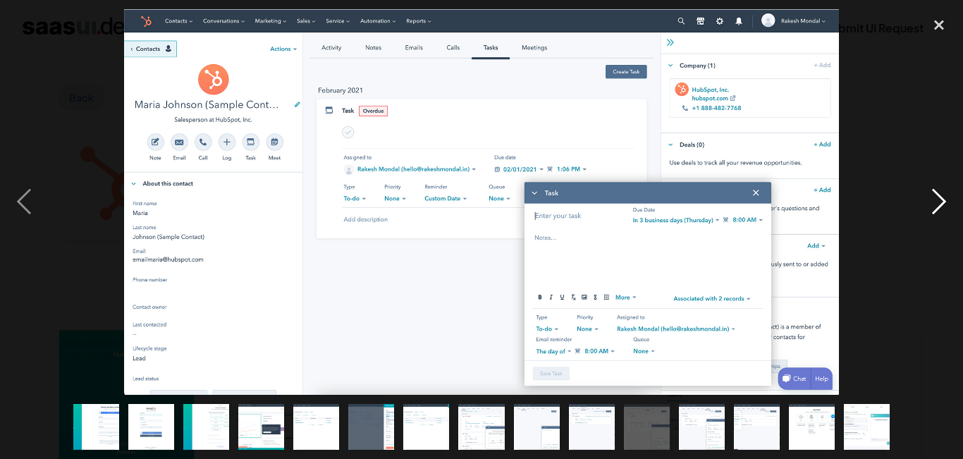
click at [941, 203] on div "next image" at bounding box center [939, 202] width 48 height 386
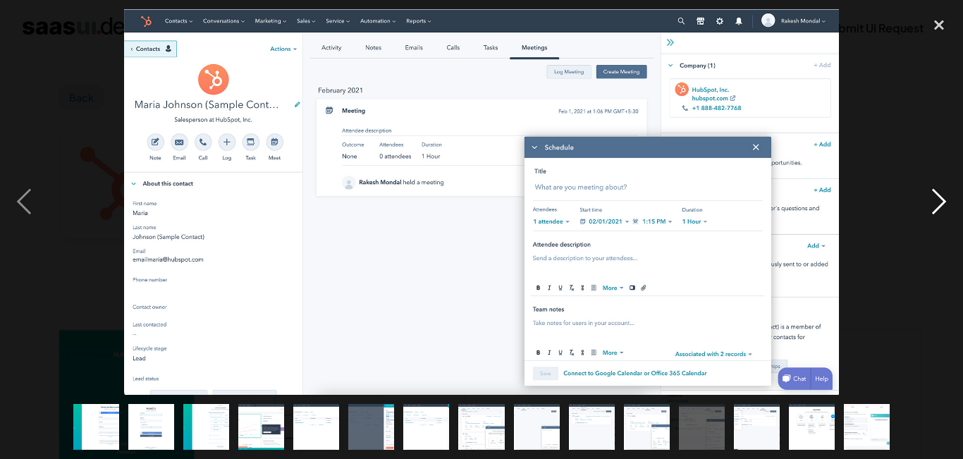
click at [941, 203] on div "next image" at bounding box center [939, 202] width 48 height 386
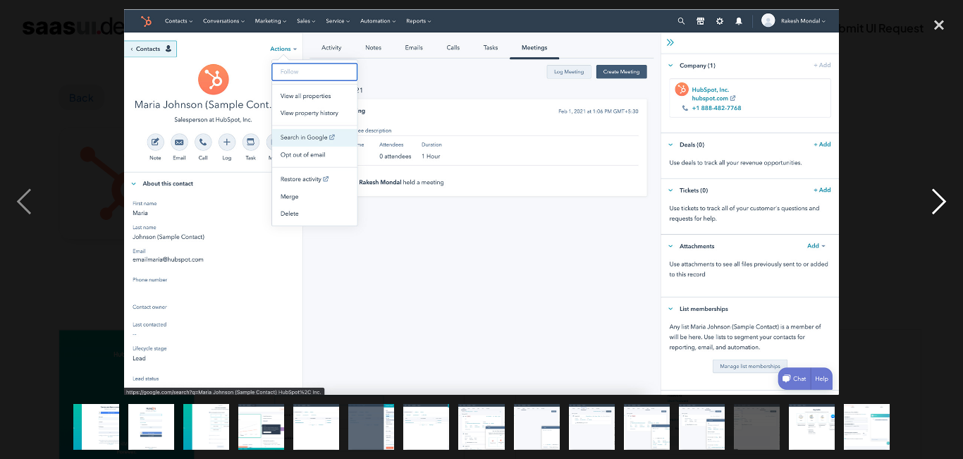
click at [941, 203] on div "next image" at bounding box center [939, 202] width 48 height 386
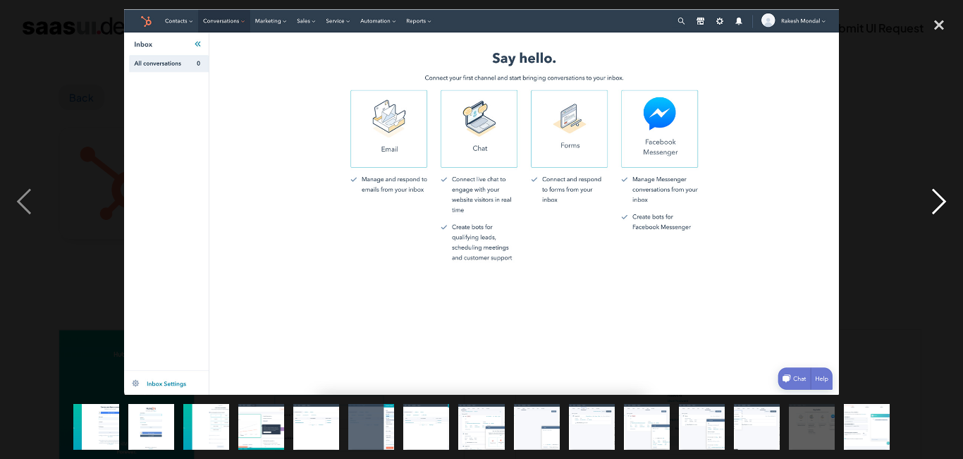
click at [936, 191] on div "next image" at bounding box center [939, 202] width 48 height 386
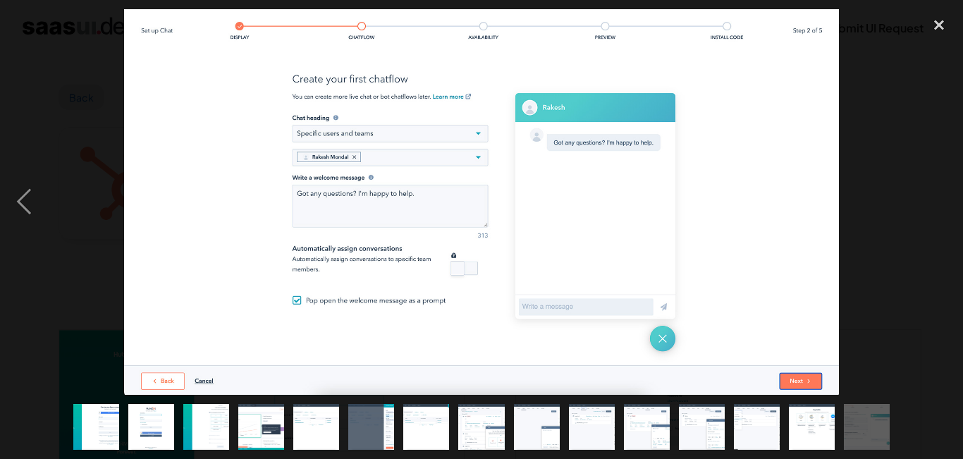
click at [936, 191] on div "next image" at bounding box center [939, 202] width 48 height 386
click at [950, 23] on div "close lightbox" at bounding box center [939, 24] width 48 height 31
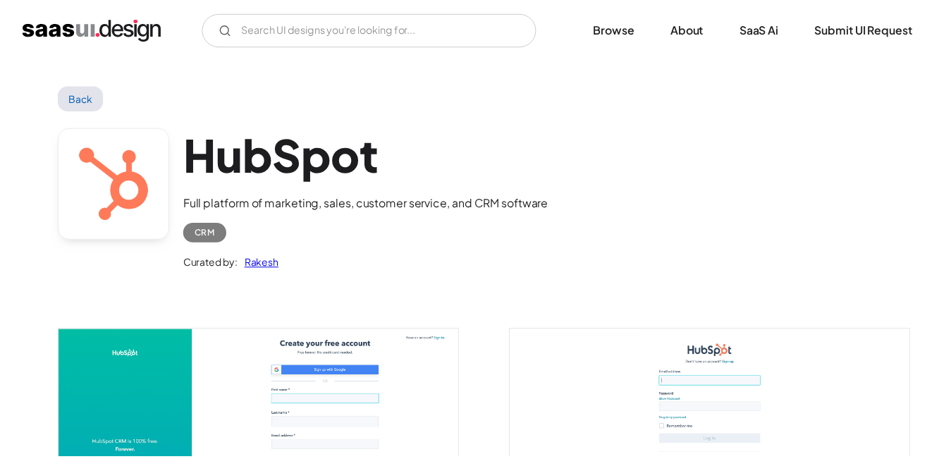
scroll to position [89, 0]
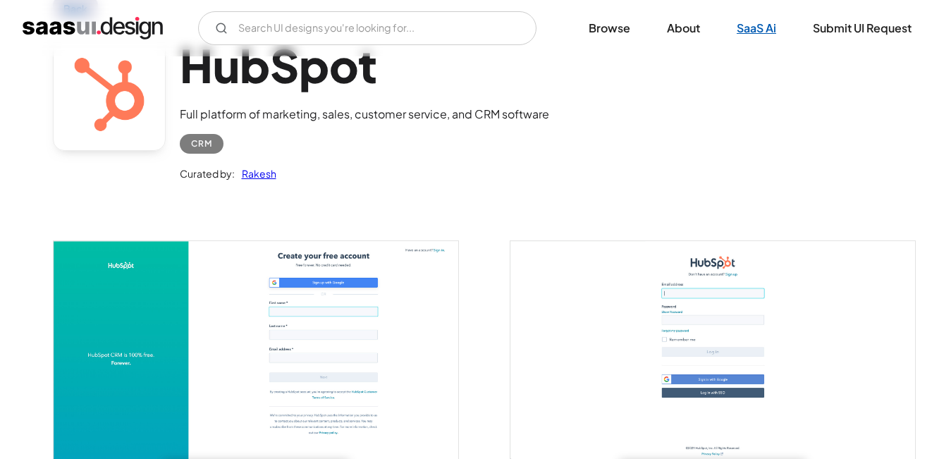
click at [764, 28] on link "SaaS Ai" at bounding box center [756, 28] width 73 height 31
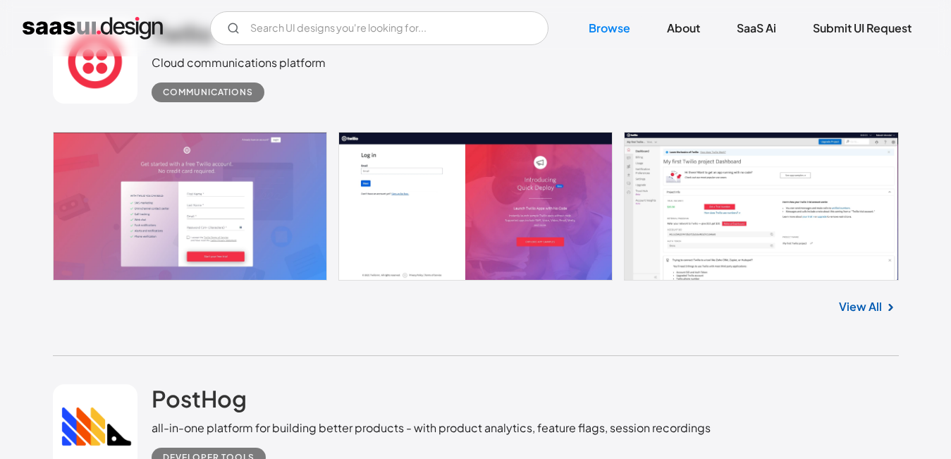
scroll to position [4865, 0]
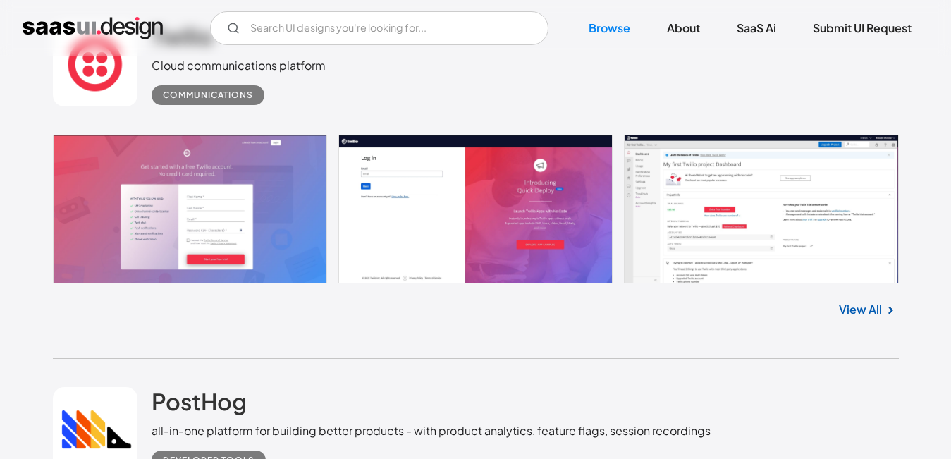
click at [250, 239] on link at bounding box center [476, 209] width 846 height 149
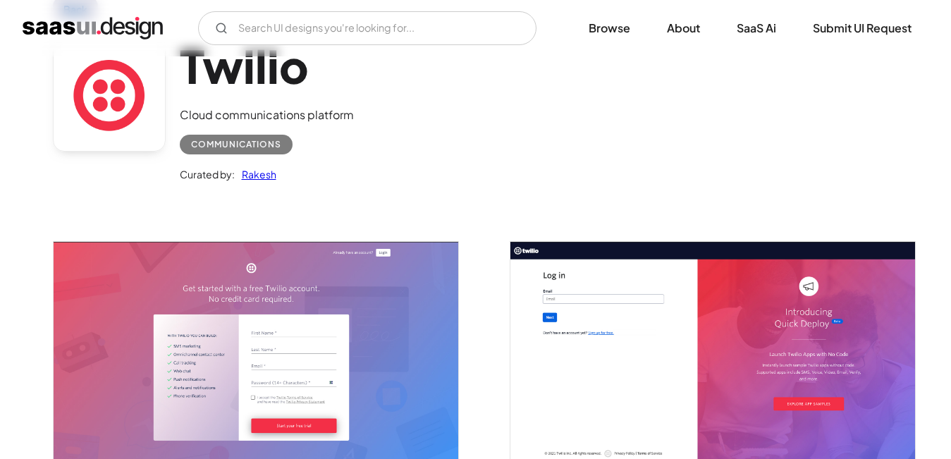
scroll to position [212, 0]
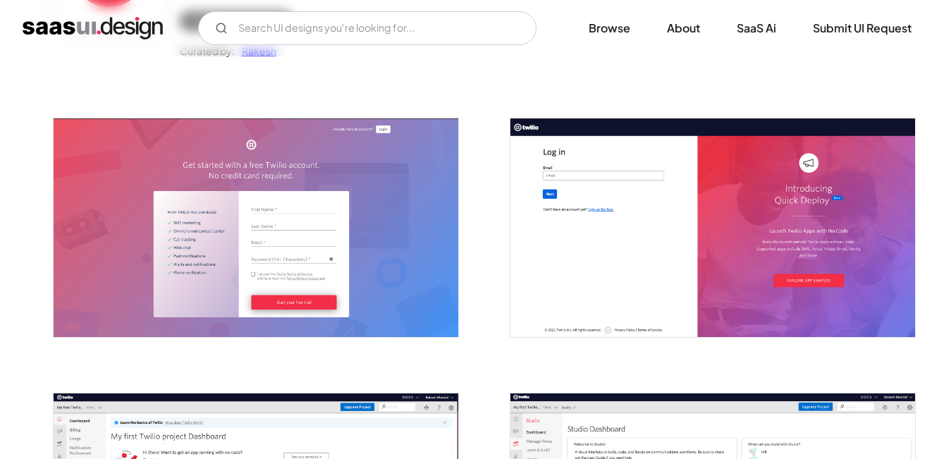
click at [329, 257] on img "open lightbox" at bounding box center [256, 227] width 405 height 218
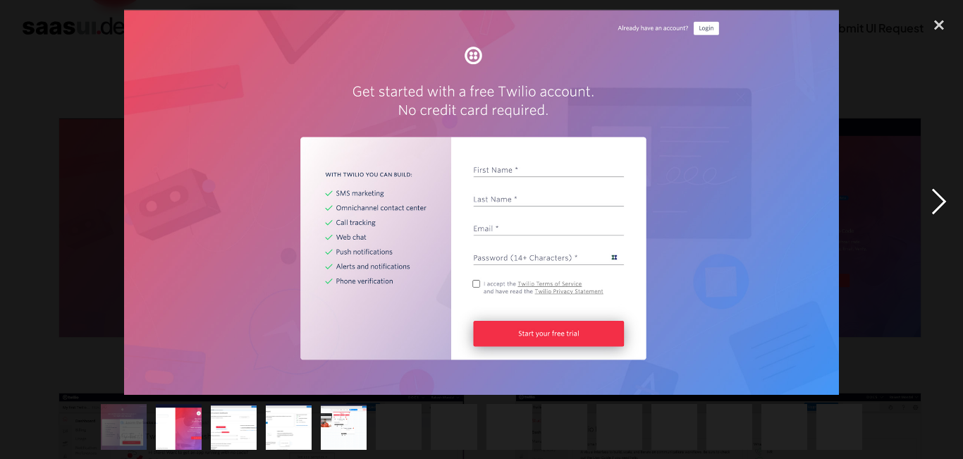
click at [928, 204] on div "next image" at bounding box center [939, 202] width 48 height 386
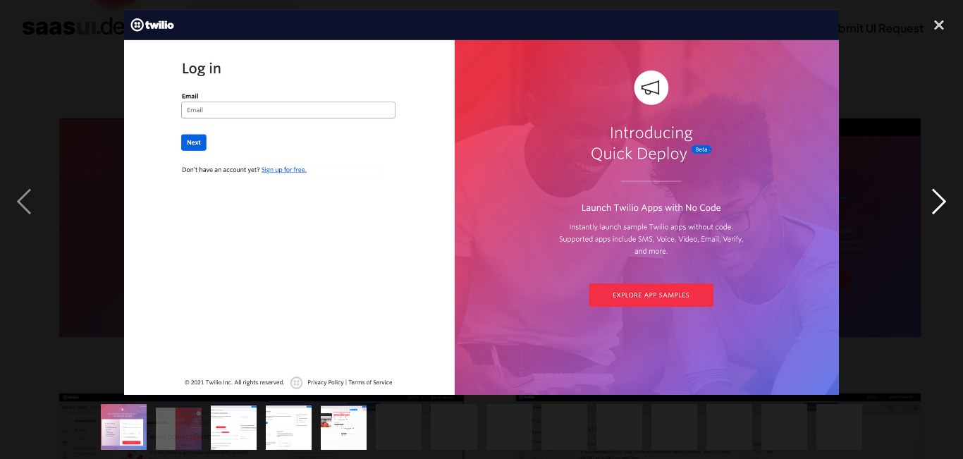
click at [933, 205] on div "next image" at bounding box center [939, 202] width 48 height 386
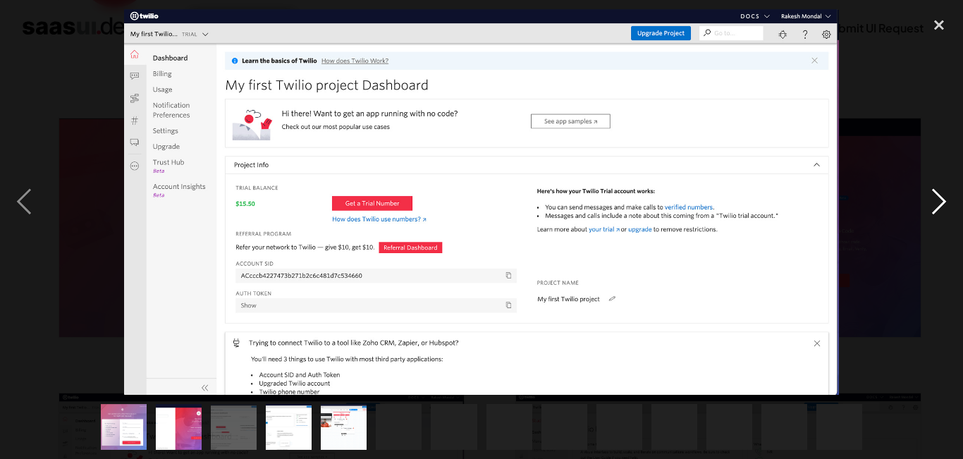
click at [937, 202] on div "next image" at bounding box center [939, 202] width 48 height 386
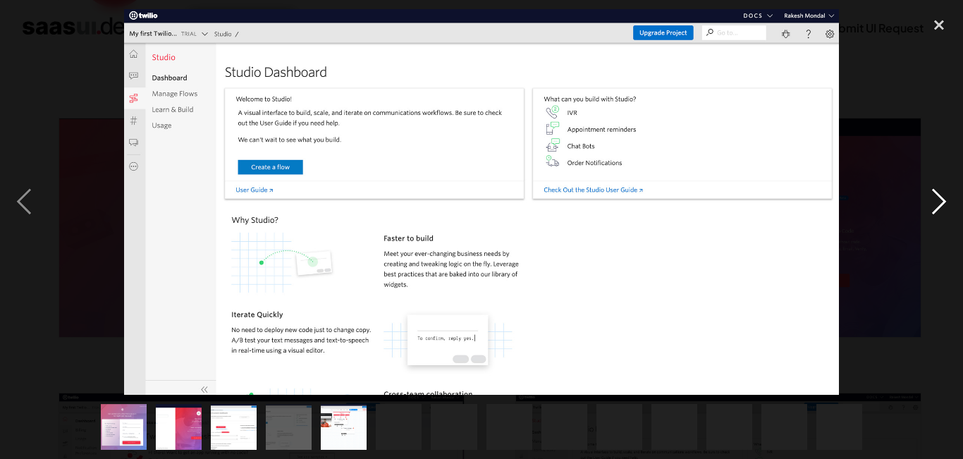
click at [937, 202] on div "next image" at bounding box center [939, 202] width 48 height 386
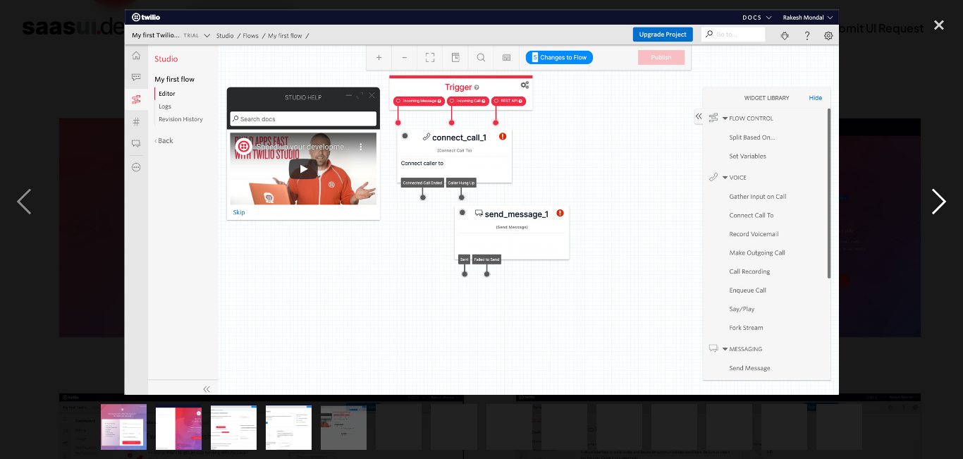
click at [937, 202] on div "next image" at bounding box center [939, 202] width 48 height 386
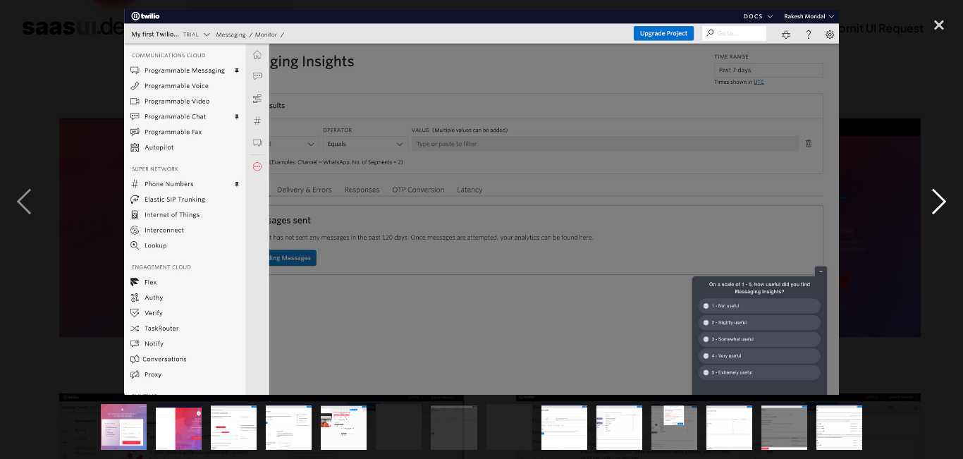
click at [937, 202] on div "next image" at bounding box center [939, 202] width 48 height 386
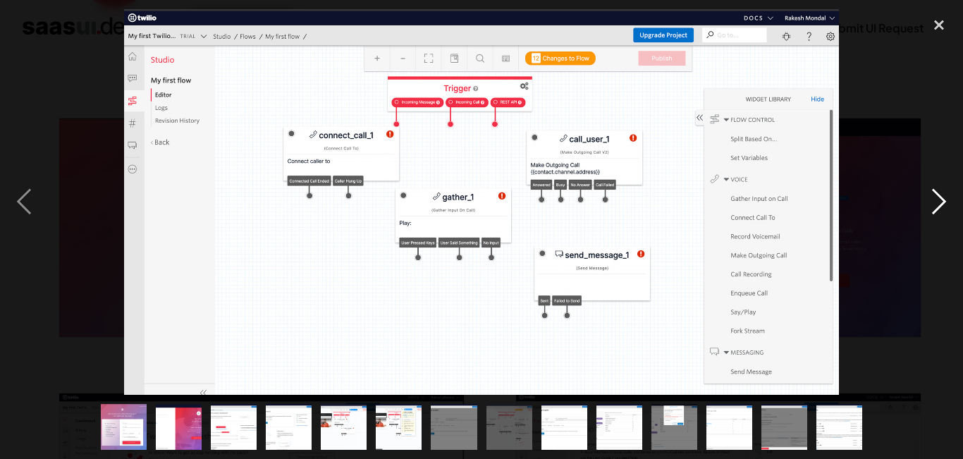
click at [934, 202] on div "next image" at bounding box center [939, 202] width 48 height 386
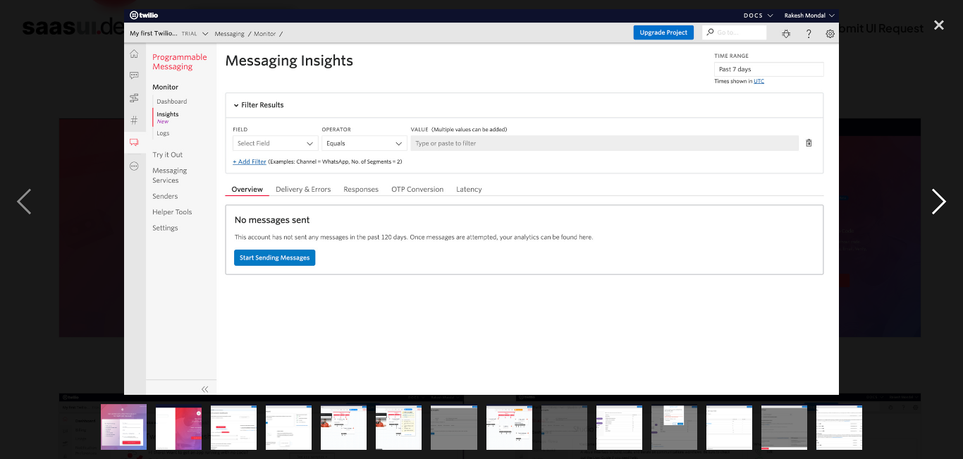
click at [934, 202] on div "next image" at bounding box center [939, 202] width 48 height 386
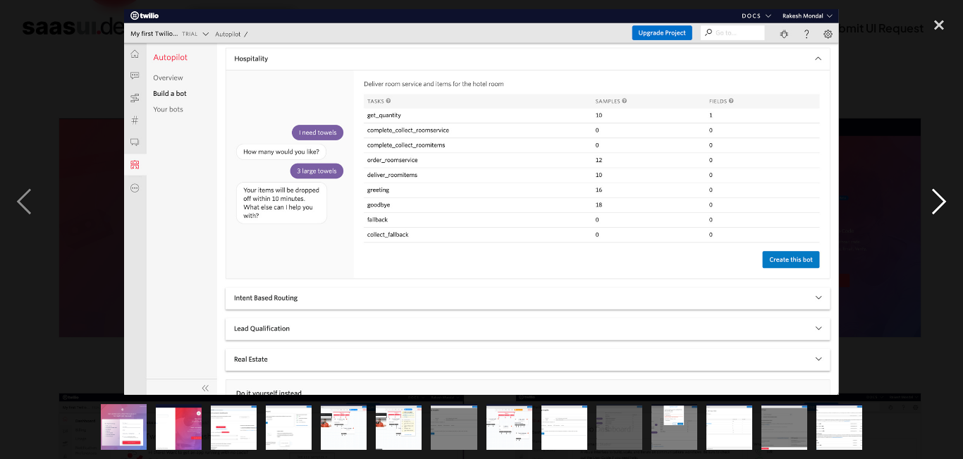
click at [934, 202] on div "next image" at bounding box center [939, 202] width 48 height 386
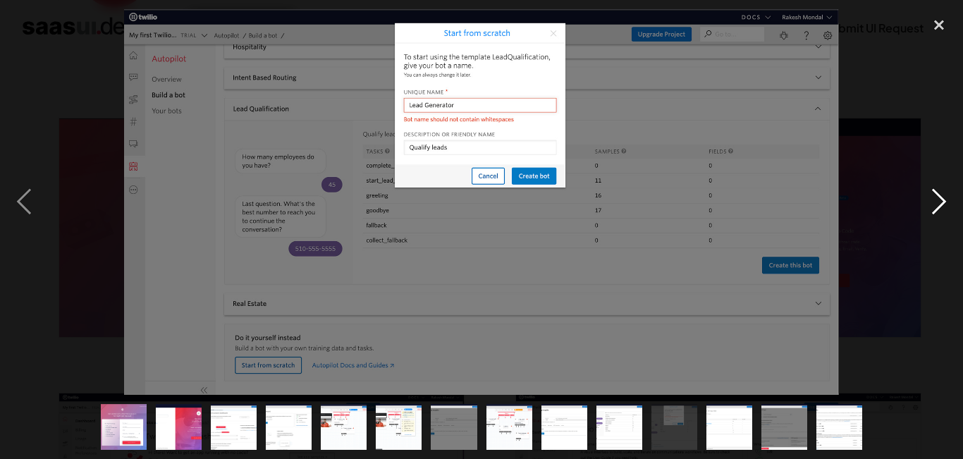
click at [934, 202] on div "next image" at bounding box center [939, 202] width 48 height 386
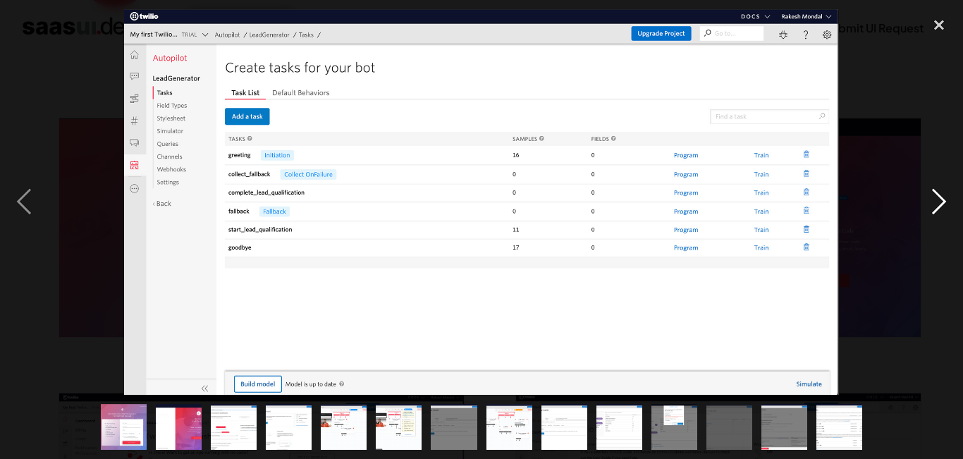
click at [934, 202] on div "next image" at bounding box center [939, 202] width 48 height 386
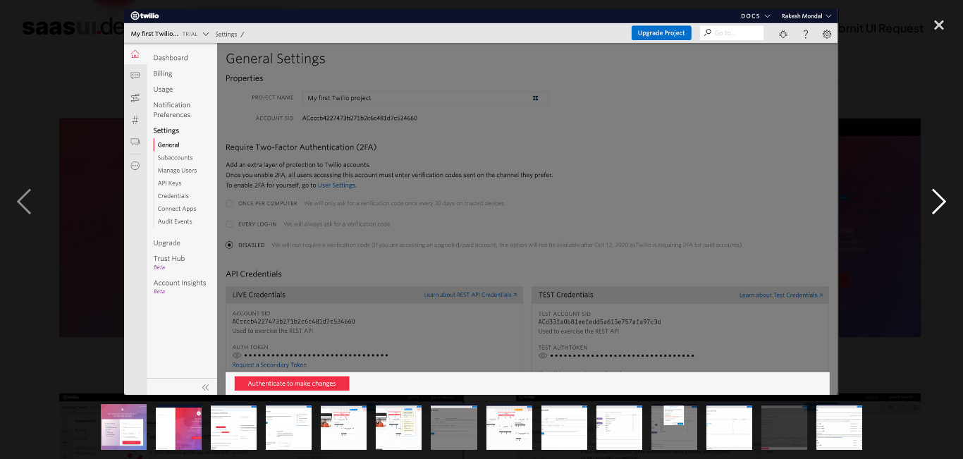
click at [934, 202] on div "next image" at bounding box center [939, 202] width 48 height 386
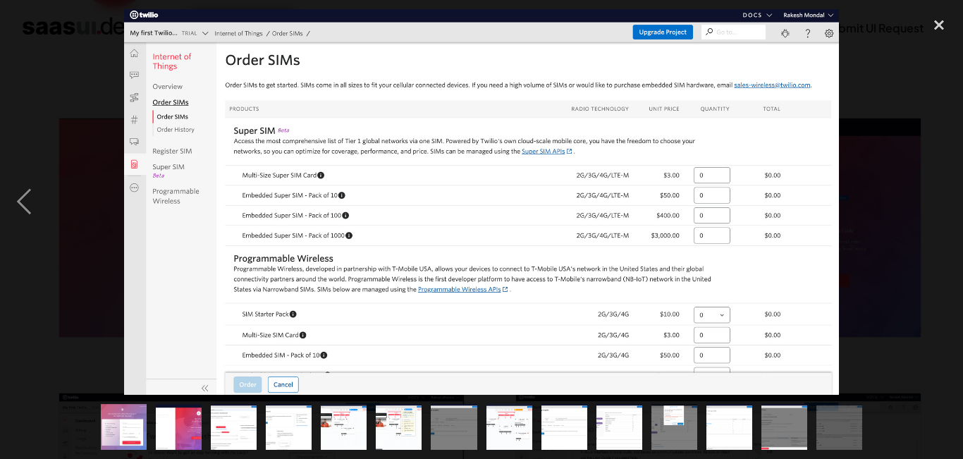
click at [934, 202] on div "next image" at bounding box center [939, 202] width 48 height 386
click at [930, 32] on div "close lightbox" at bounding box center [939, 24] width 48 height 31
